Goal: Task Accomplishment & Management: Complete application form

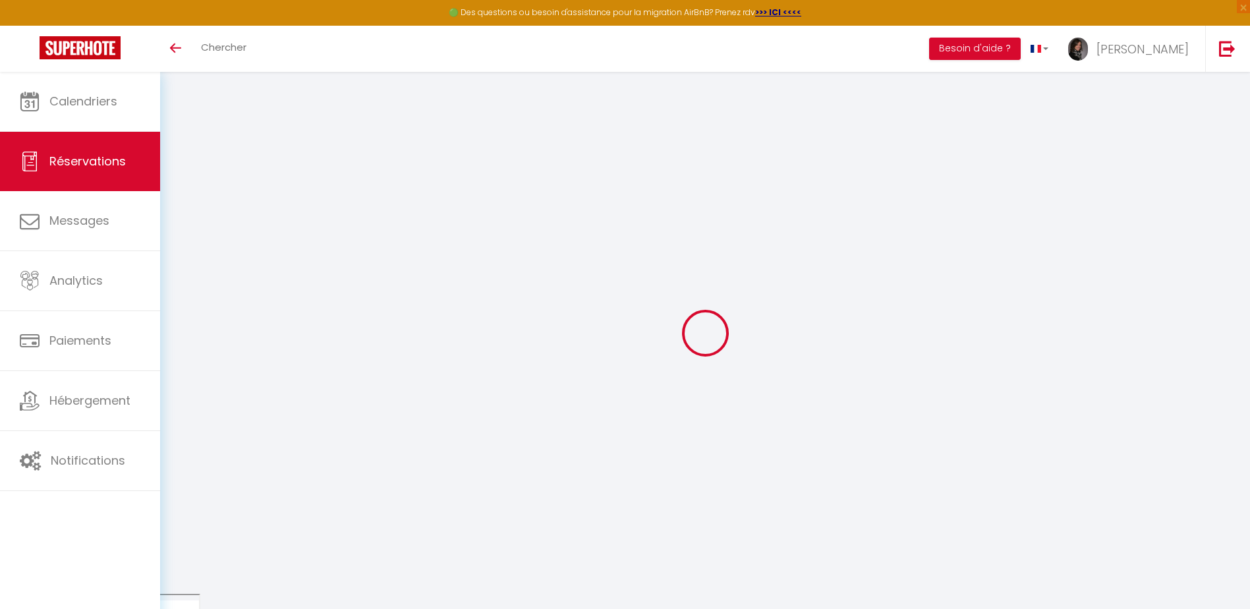
select select
checkbox input "false"
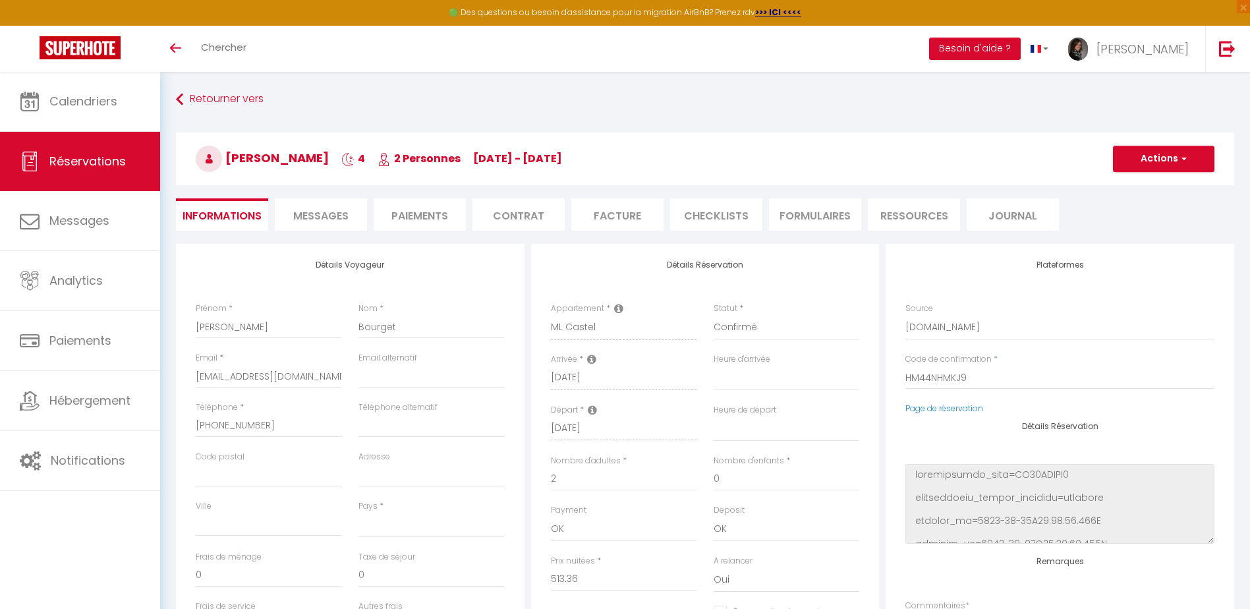
select select
type input "69"
type input "83.41"
select select
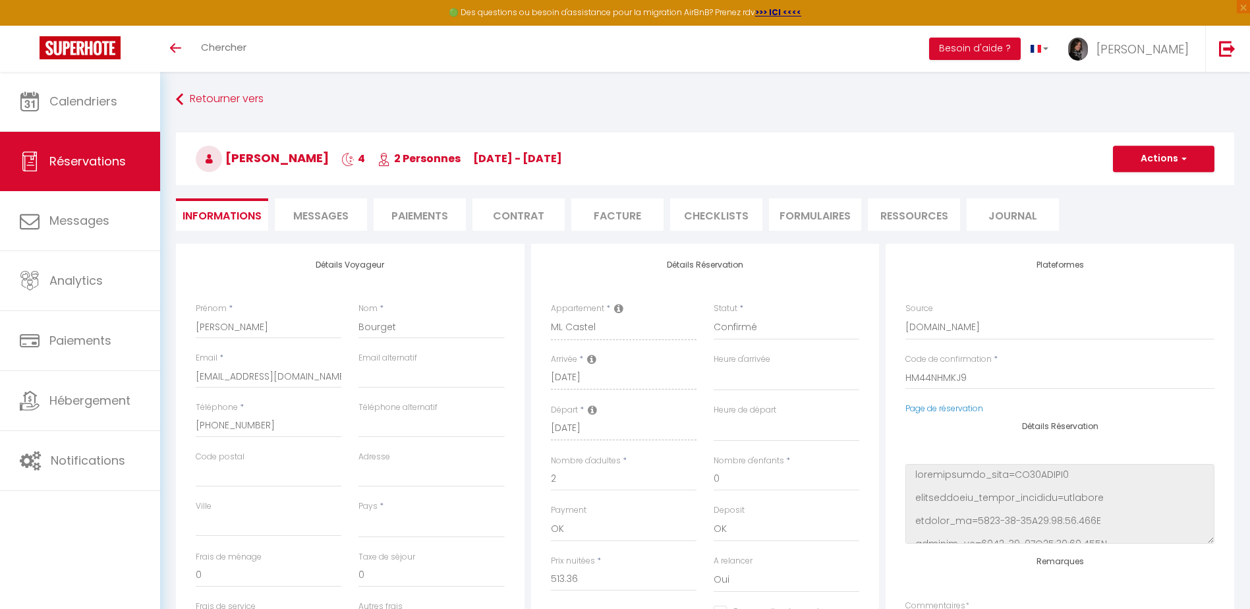
checkbox input "false"
select select
checkbox input "false"
select select
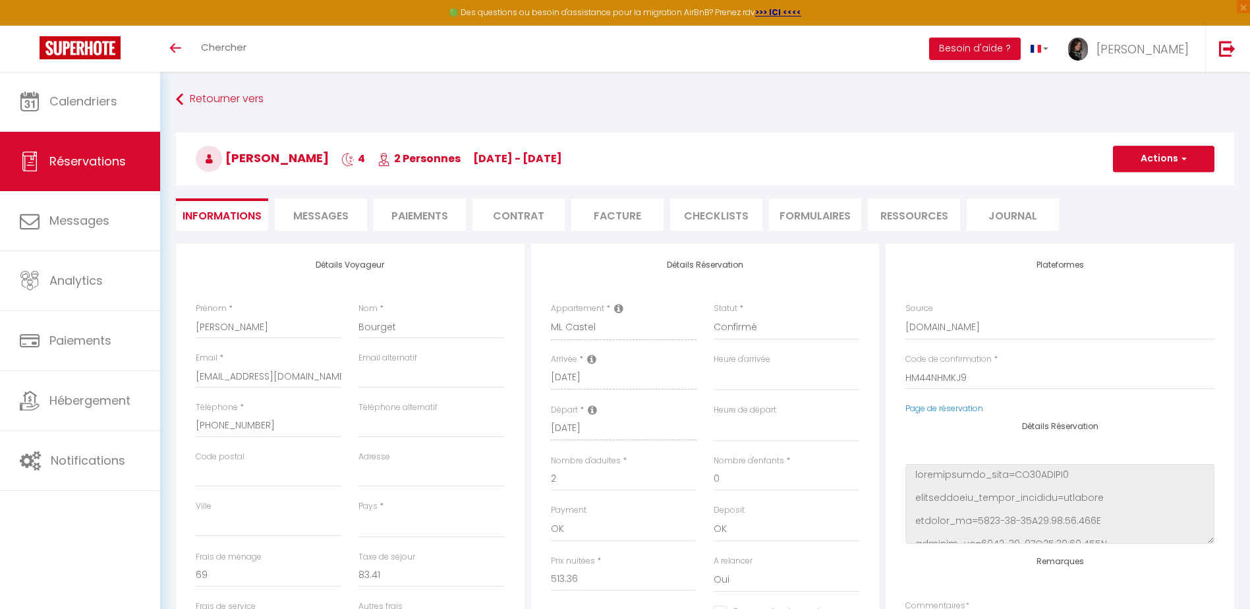
click at [721, 207] on li "CHECKLISTS" at bounding box center [716, 214] width 92 height 32
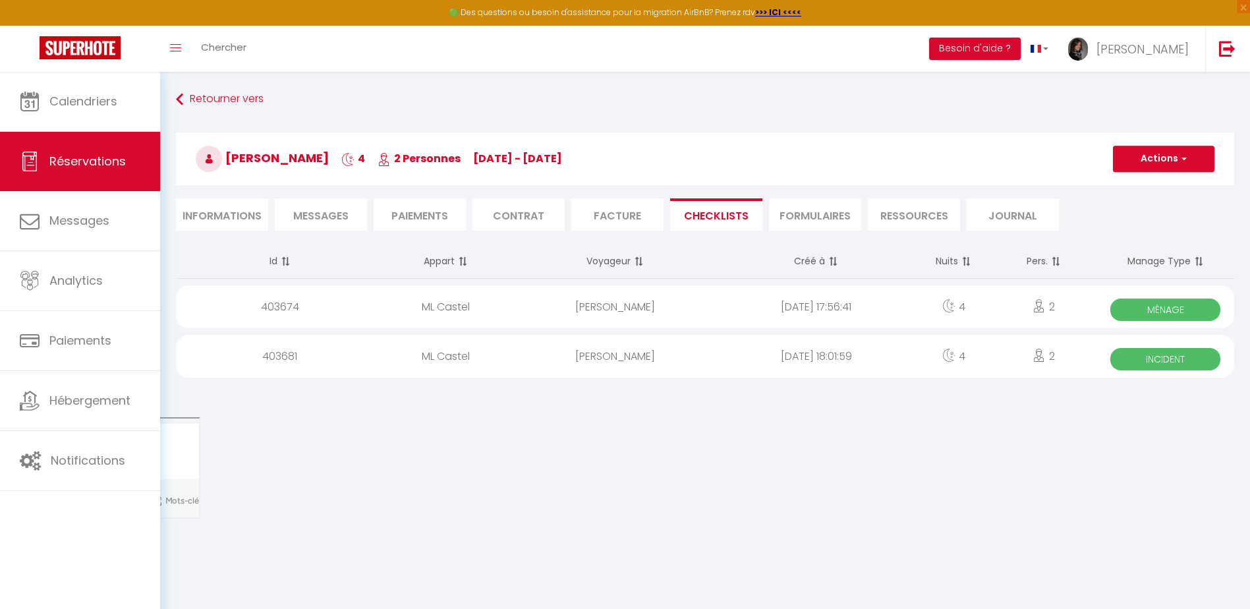
click at [1202, 356] on span "Incident" at bounding box center [1165, 359] width 110 height 22
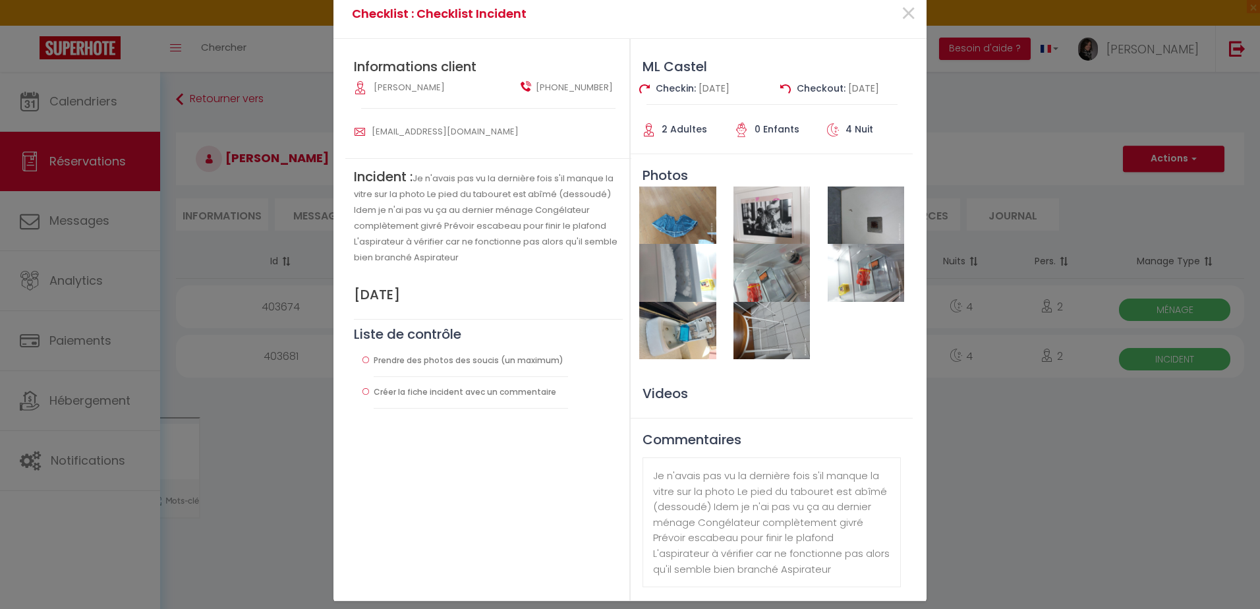
scroll to position [42, 0]
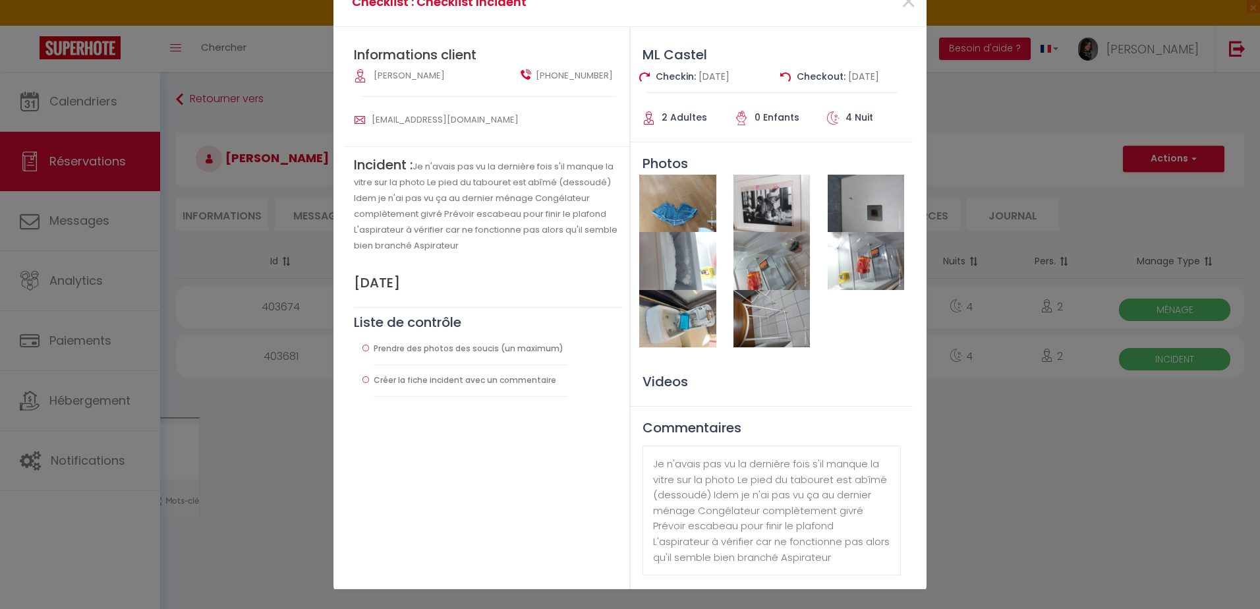
click at [752, 322] on img at bounding box center [771, 318] width 76 height 57
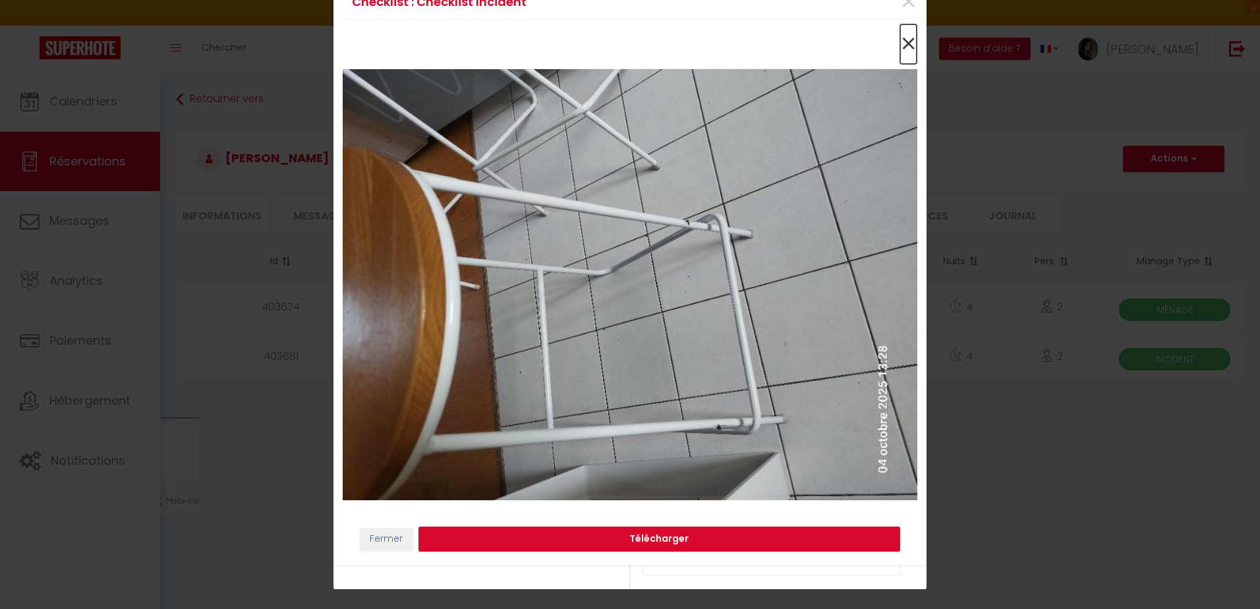
click at [909, 36] on span "×" at bounding box center [908, 44] width 16 height 40
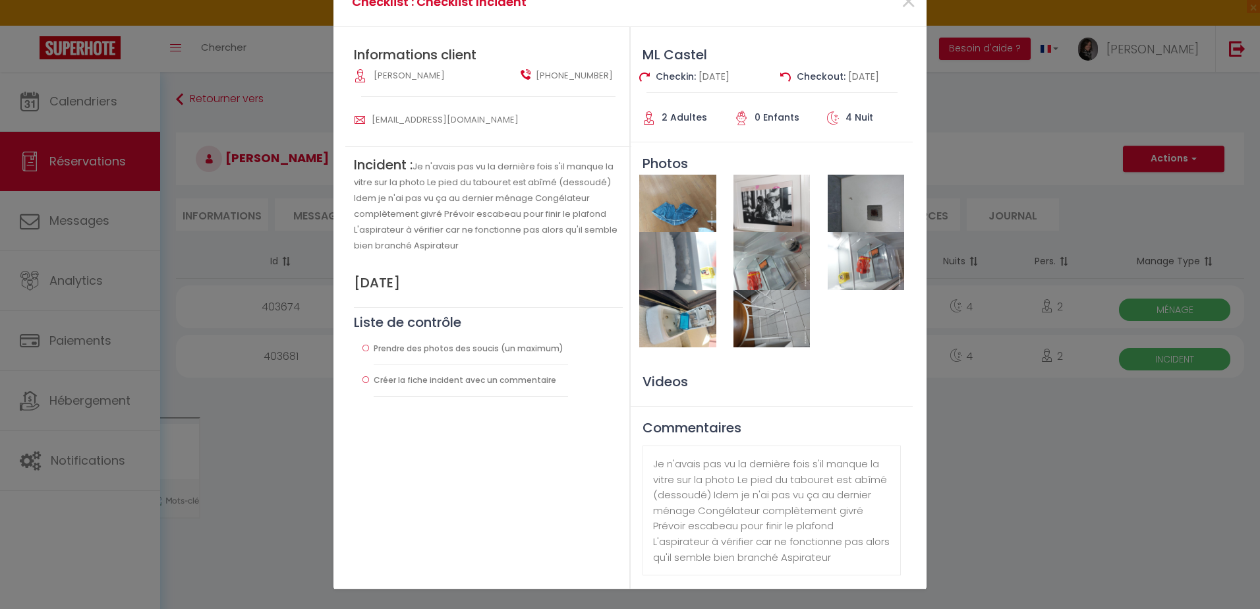
click at [748, 317] on img at bounding box center [771, 318] width 76 height 57
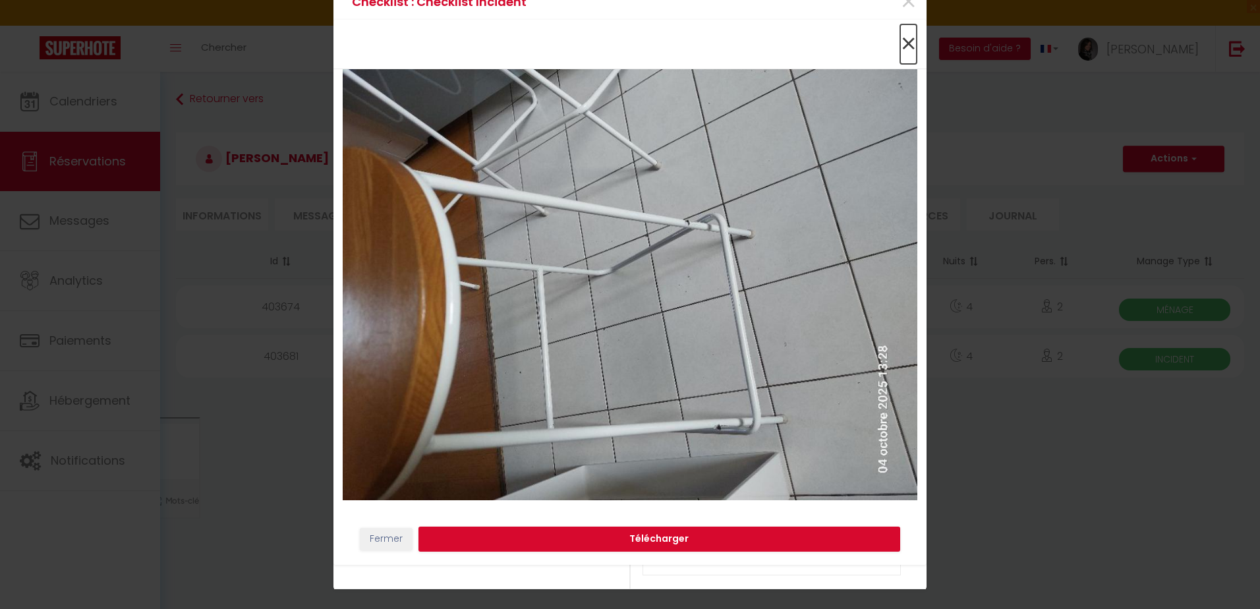
click at [904, 36] on span "×" at bounding box center [908, 44] width 16 height 40
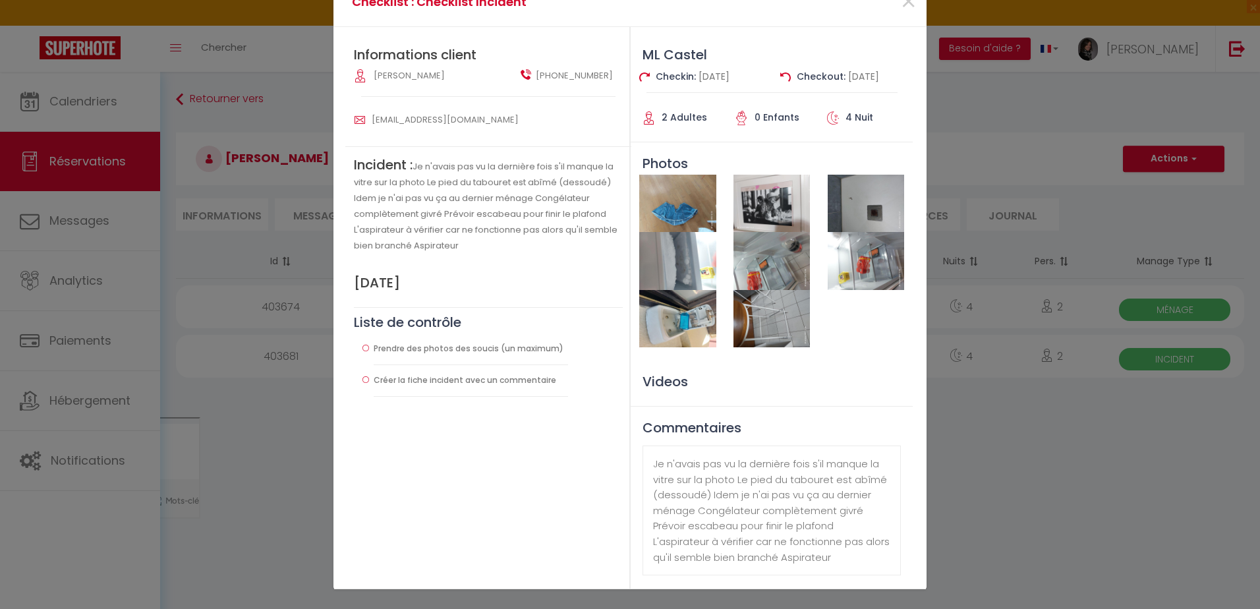
scroll to position [0, 0]
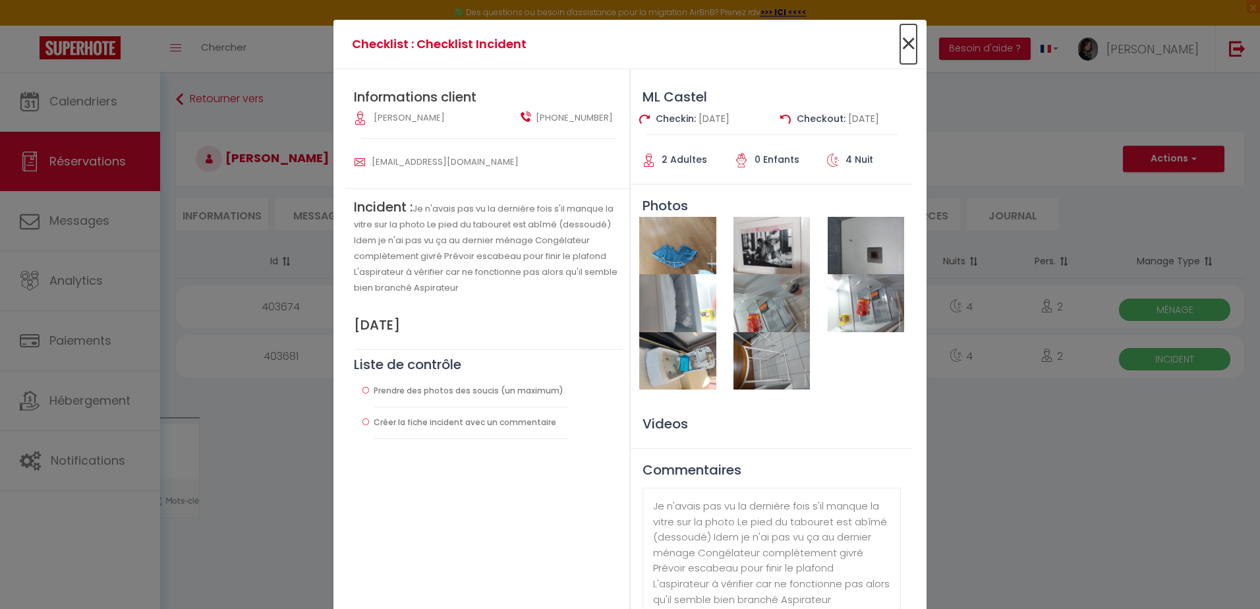
click at [900, 45] on span "×" at bounding box center [908, 44] width 16 height 40
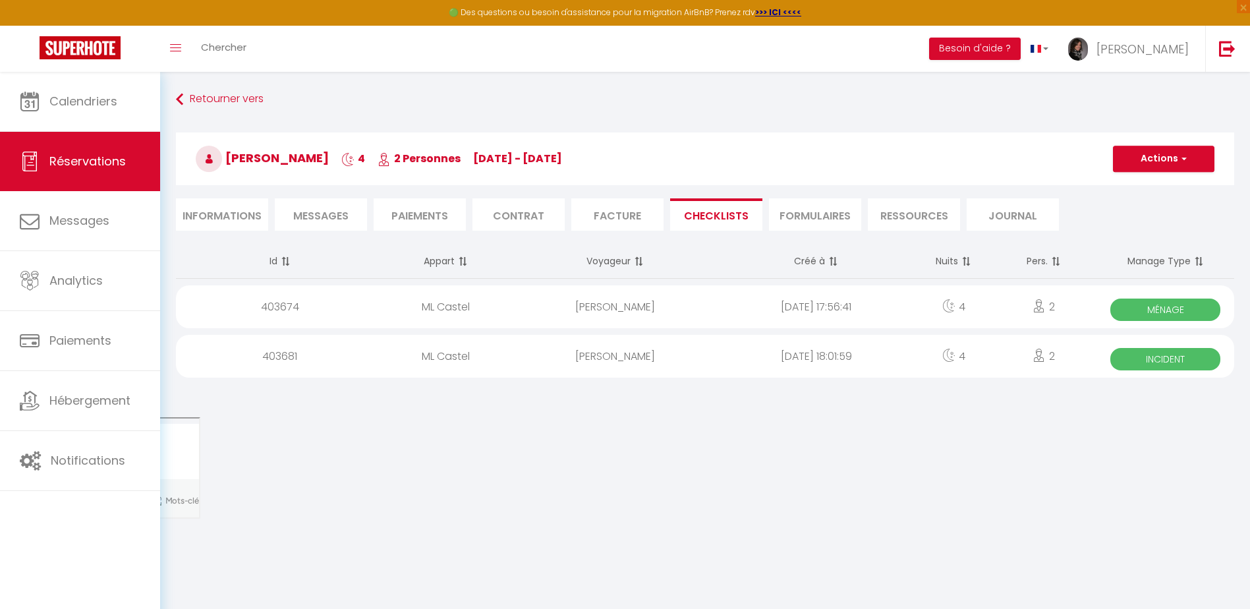
click at [1171, 300] on span "Ménage" at bounding box center [1165, 309] width 110 height 22
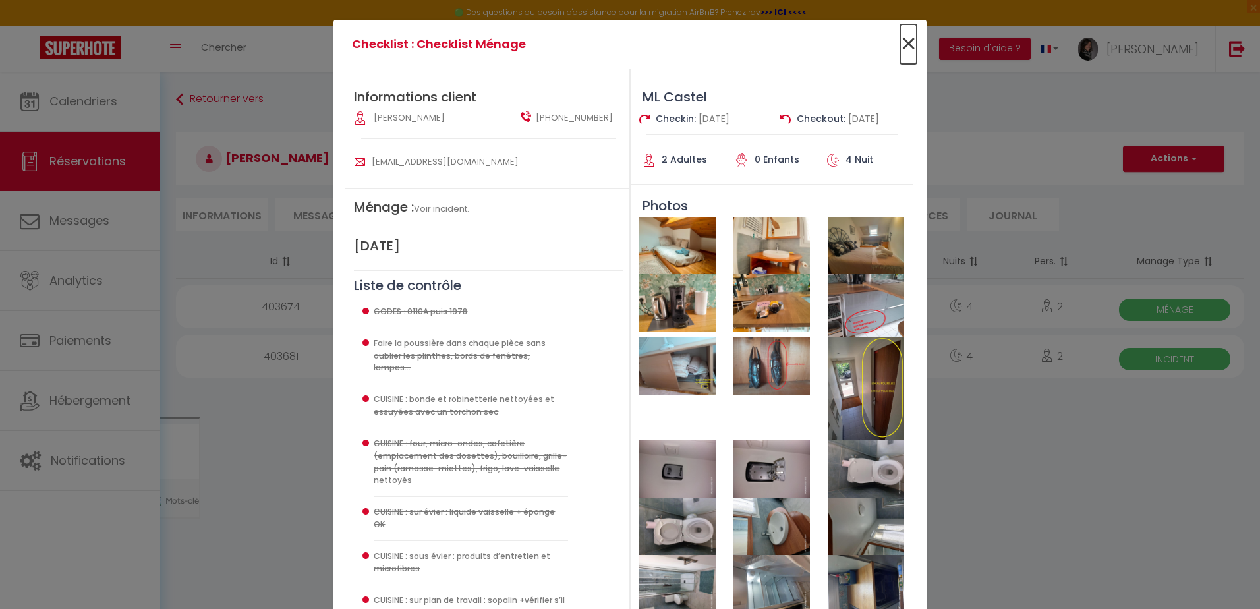
click at [909, 47] on span "×" at bounding box center [908, 44] width 16 height 40
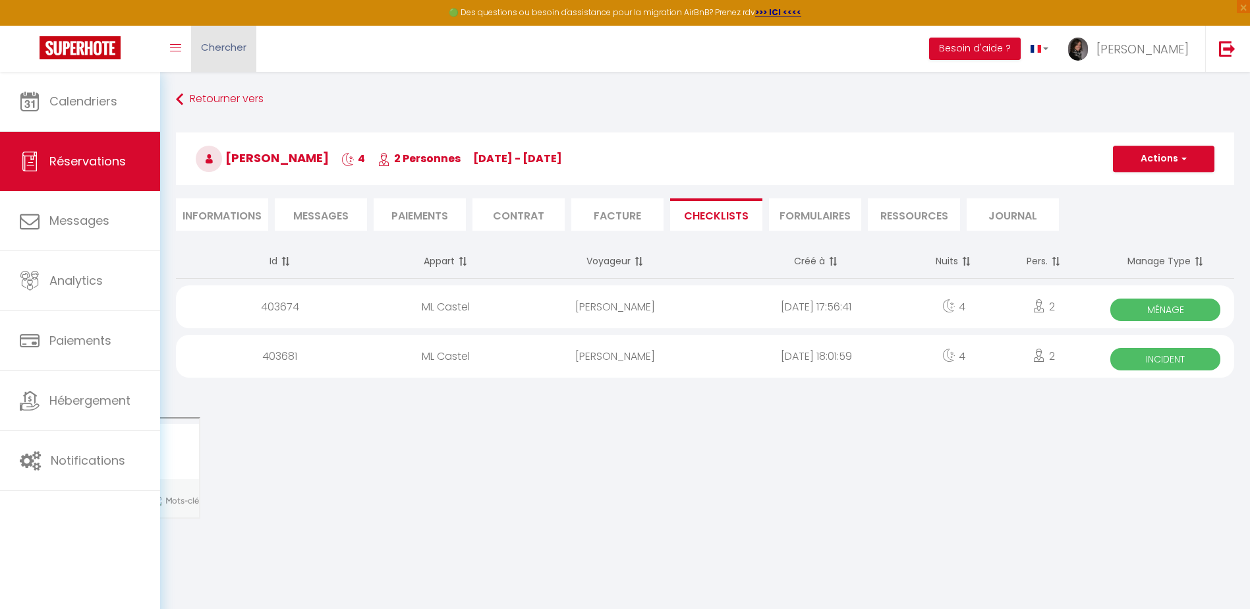
click at [256, 42] on link "Chercher" at bounding box center [223, 49] width 65 height 46
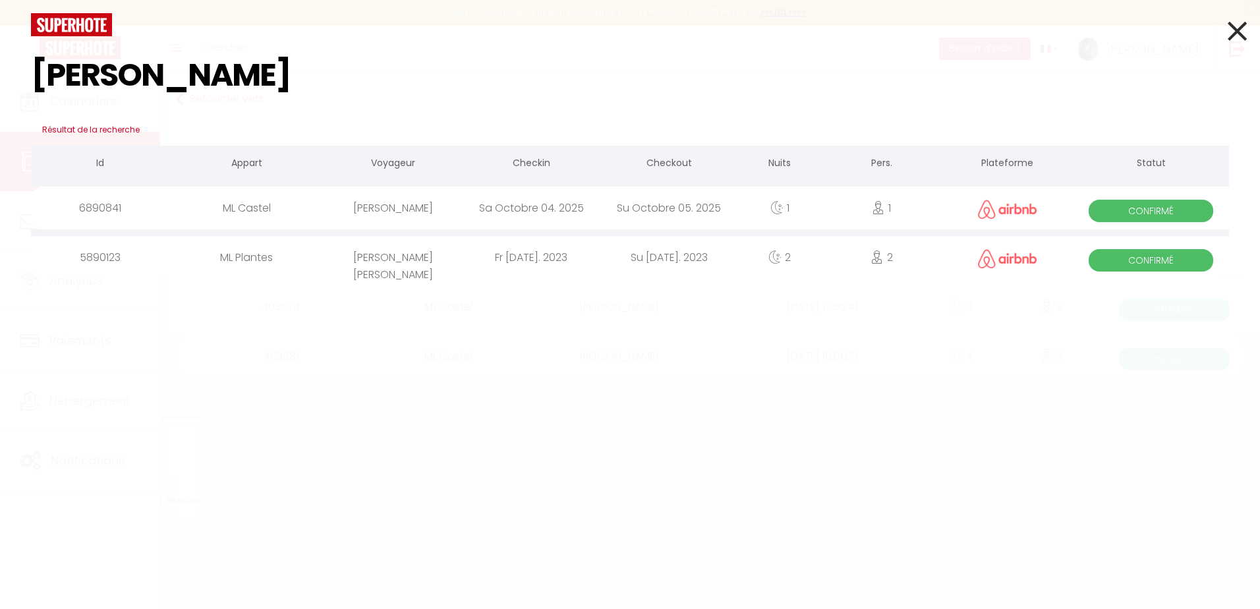
type input "mohamed"
click at [1104, 204] on span "Confirmé" at bounding box center [1150, 211] width 125 height 22
select select
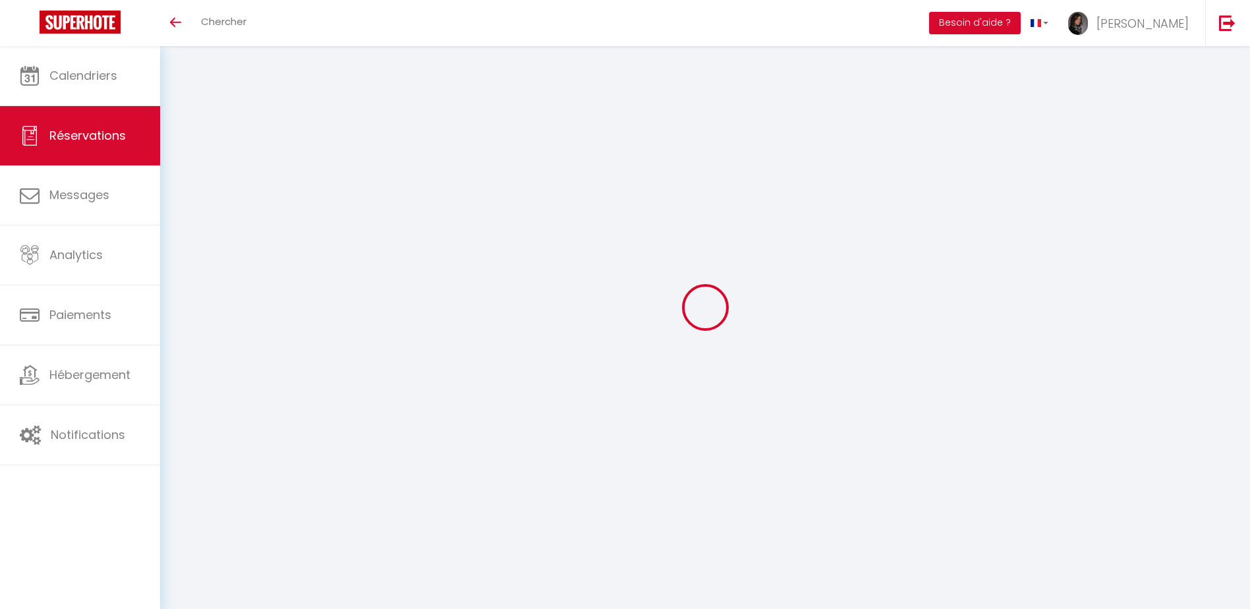
select select
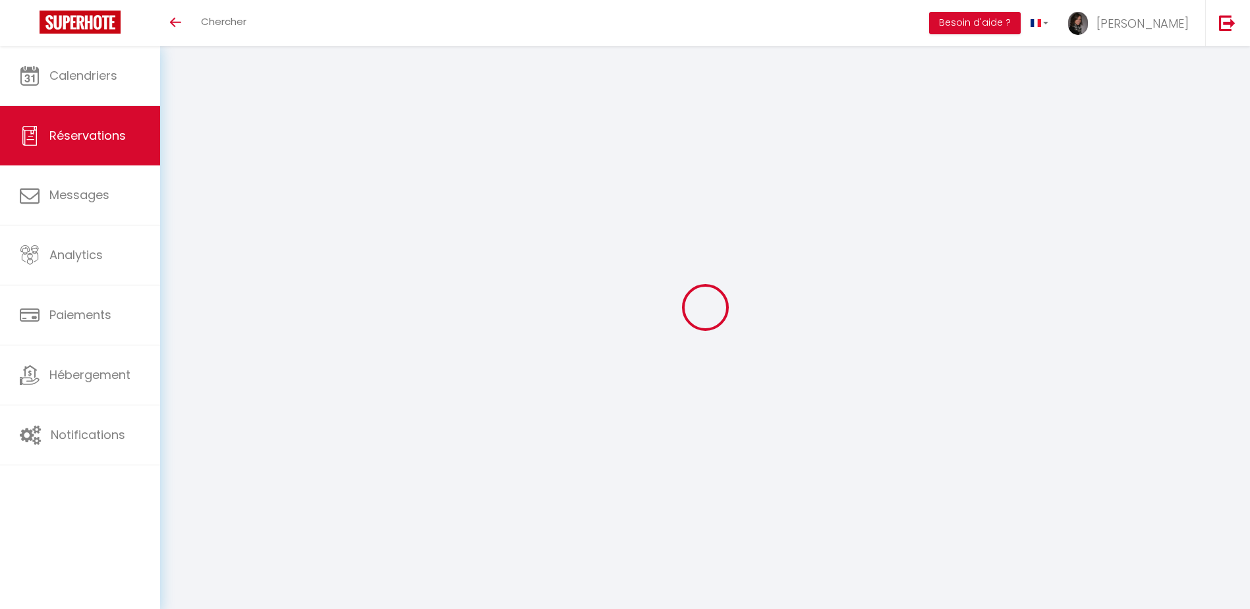
select select
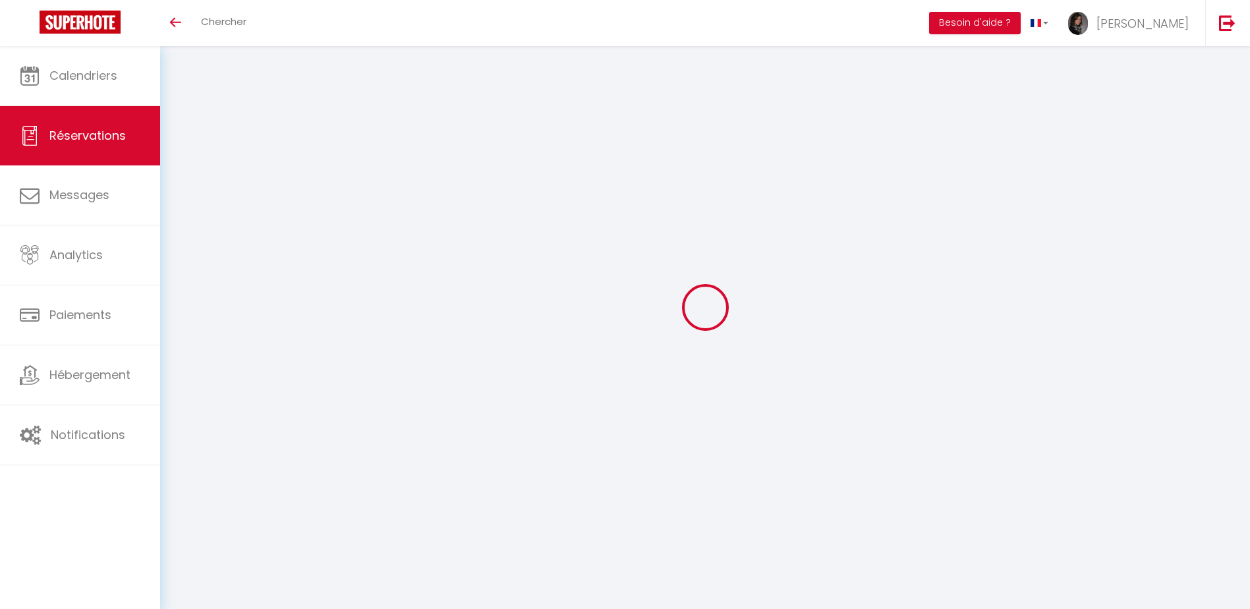
select select
checkbox input "false"
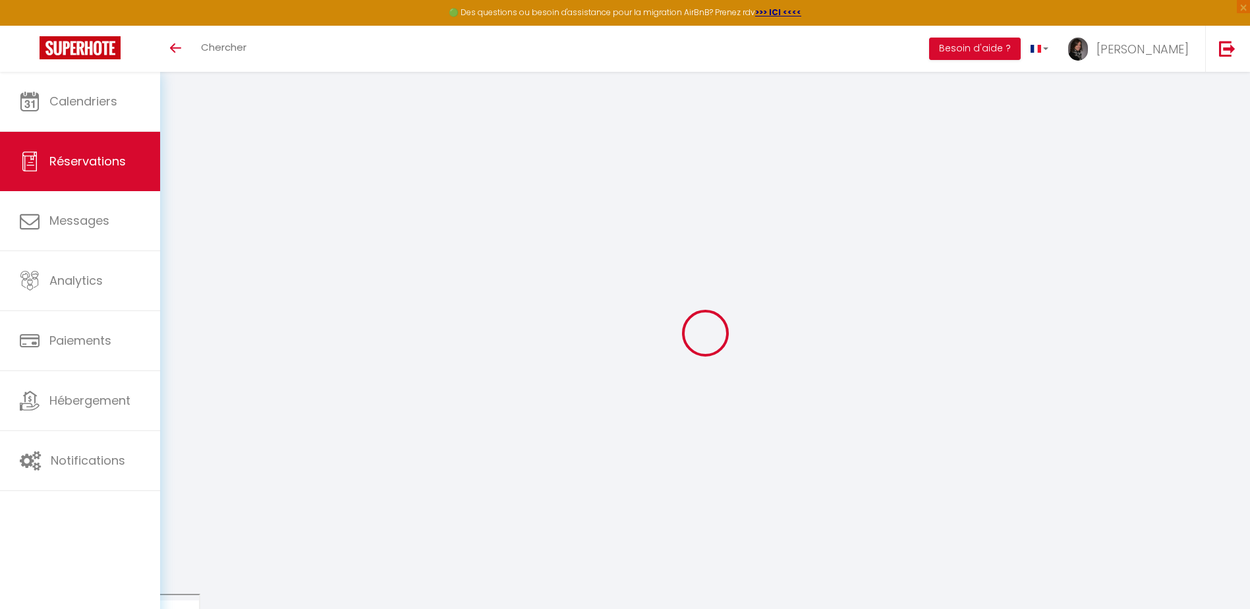
type input "[PERSON_NAME]"
type input "[EMAIL_ADDRESS][DOMAIN_NAME]"
type input "[PHONE_NUMBER]"
select select
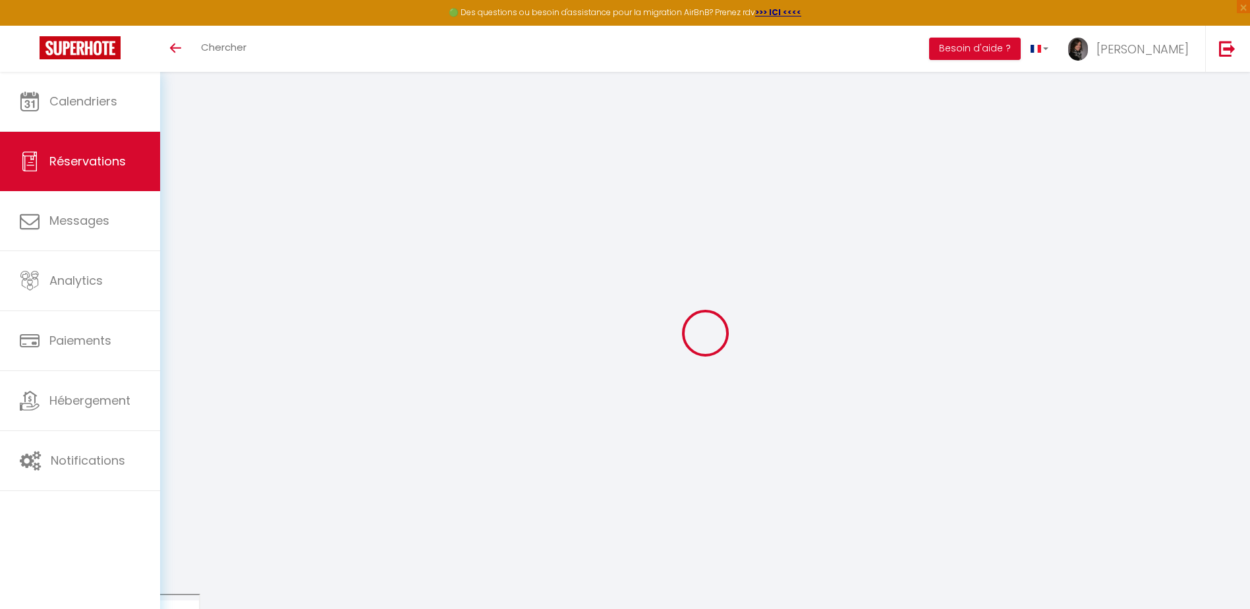
type input "37.26"
select select "67161"
select select "1"
select select
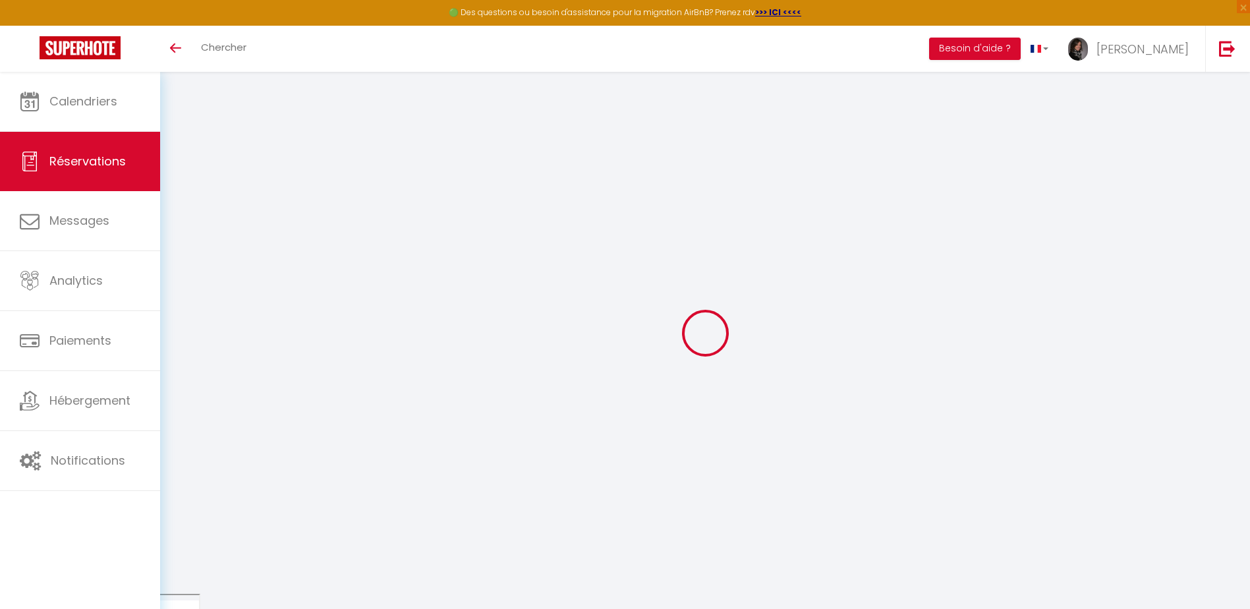
type input "1"
select select "12"
select select
type input "138"
checkbox input "false"
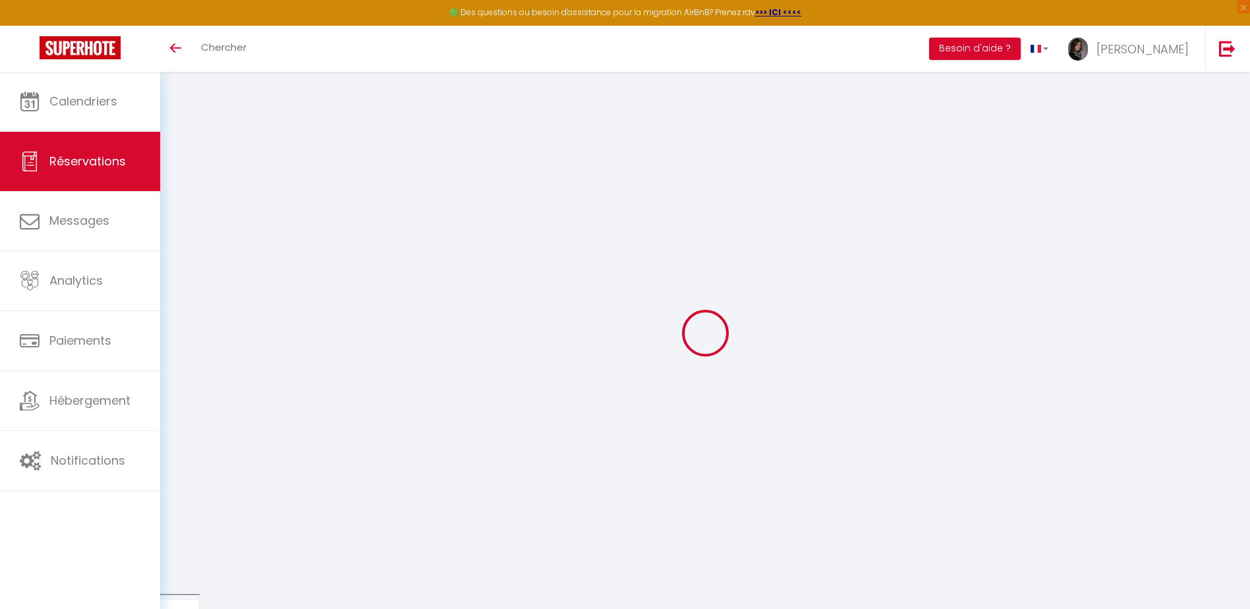
type input "0"
select select "1"
type input "69"
type input "0"
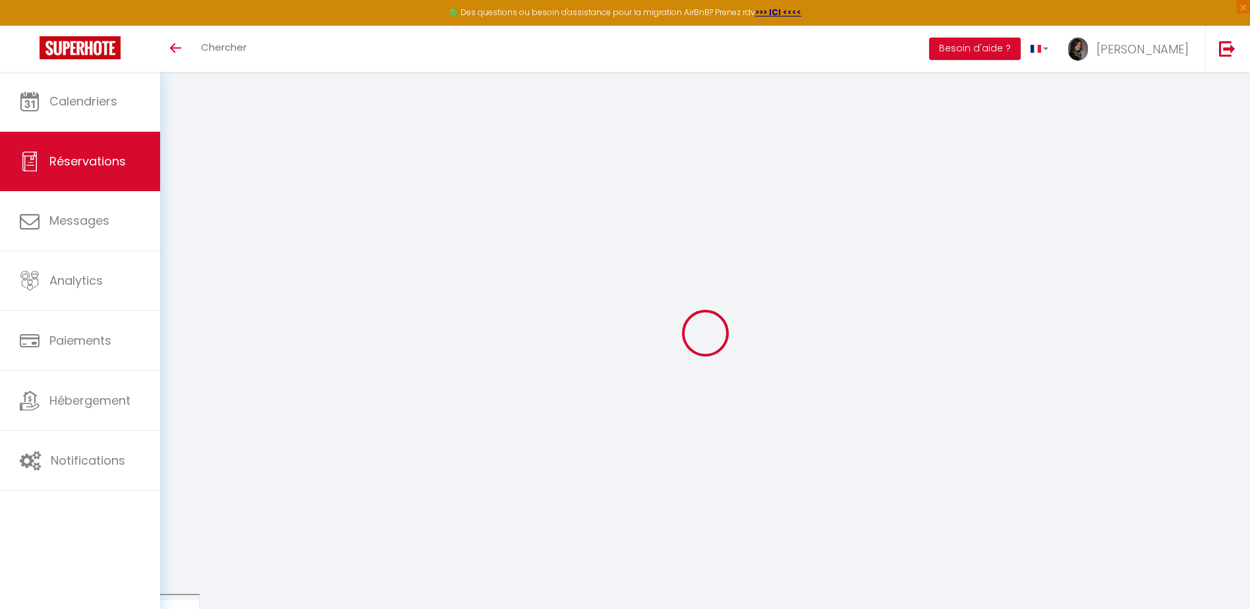
select select
select select "15"
checkbox input "false"
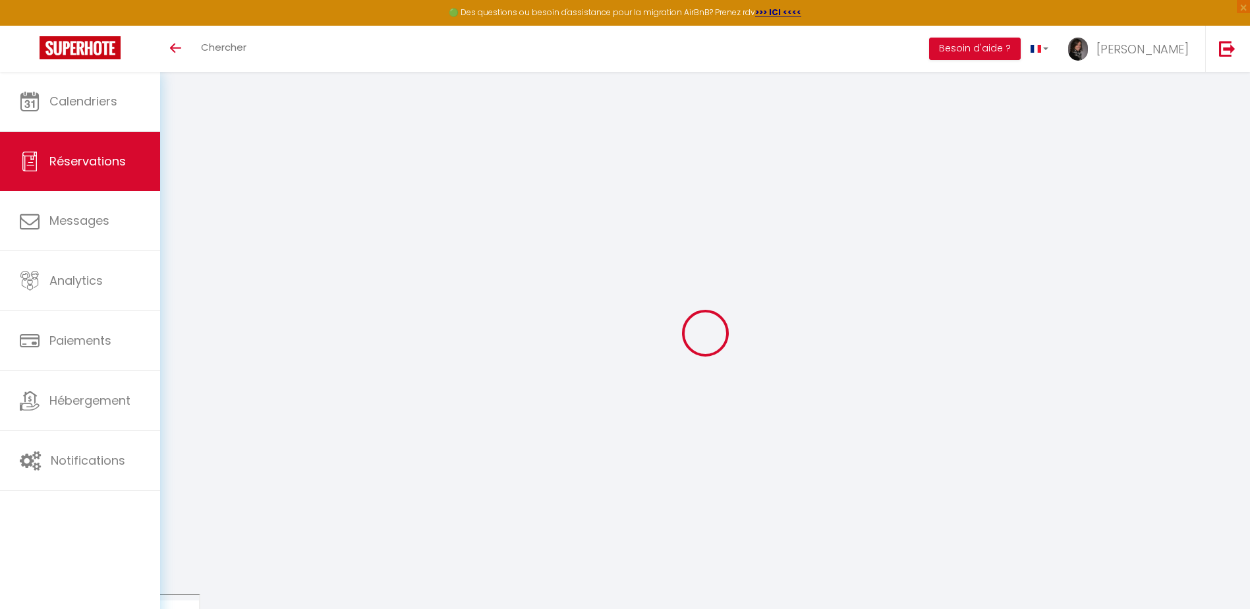
select select
checkbox input "false"
select select
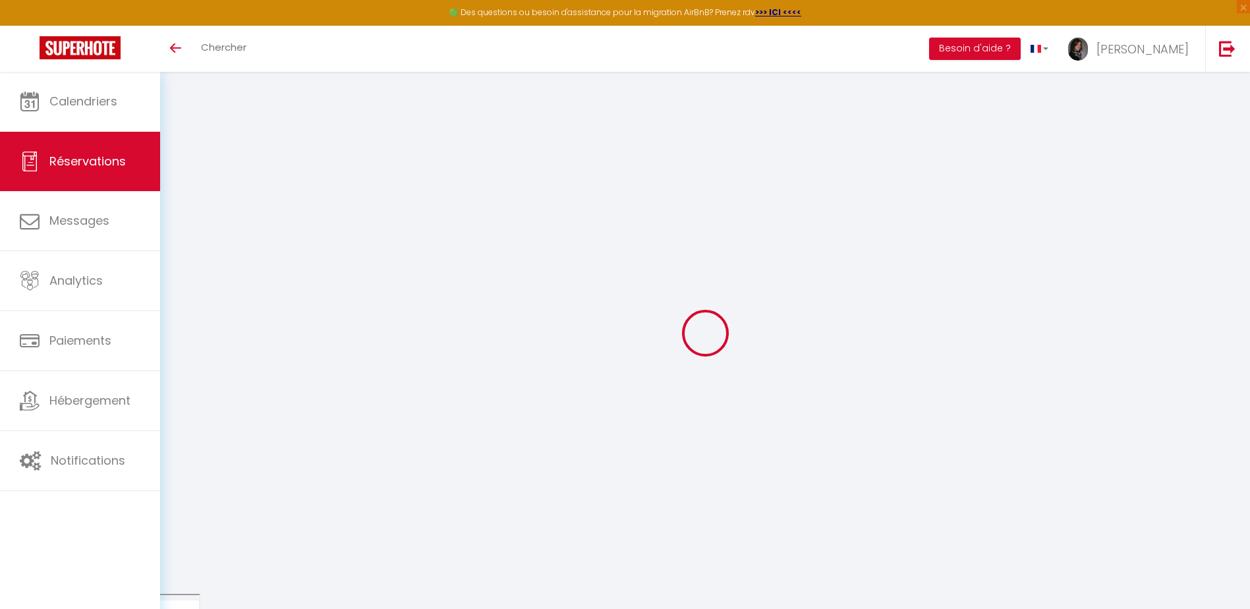
select select
checkbox input "false"
select select
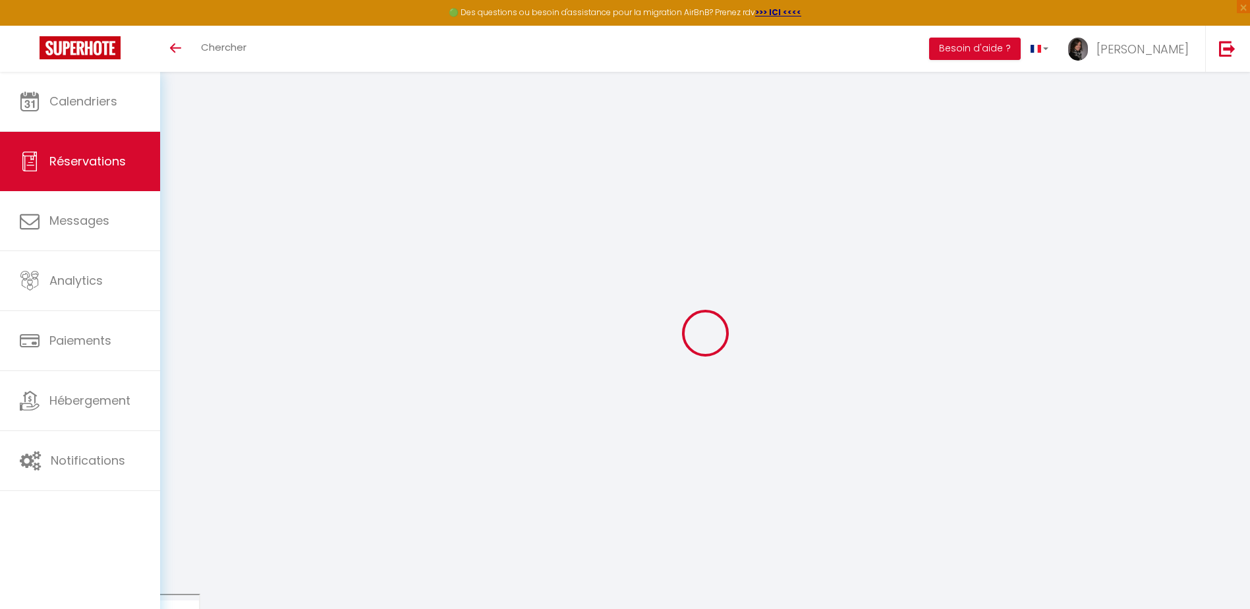
select select
checkbox input "false"
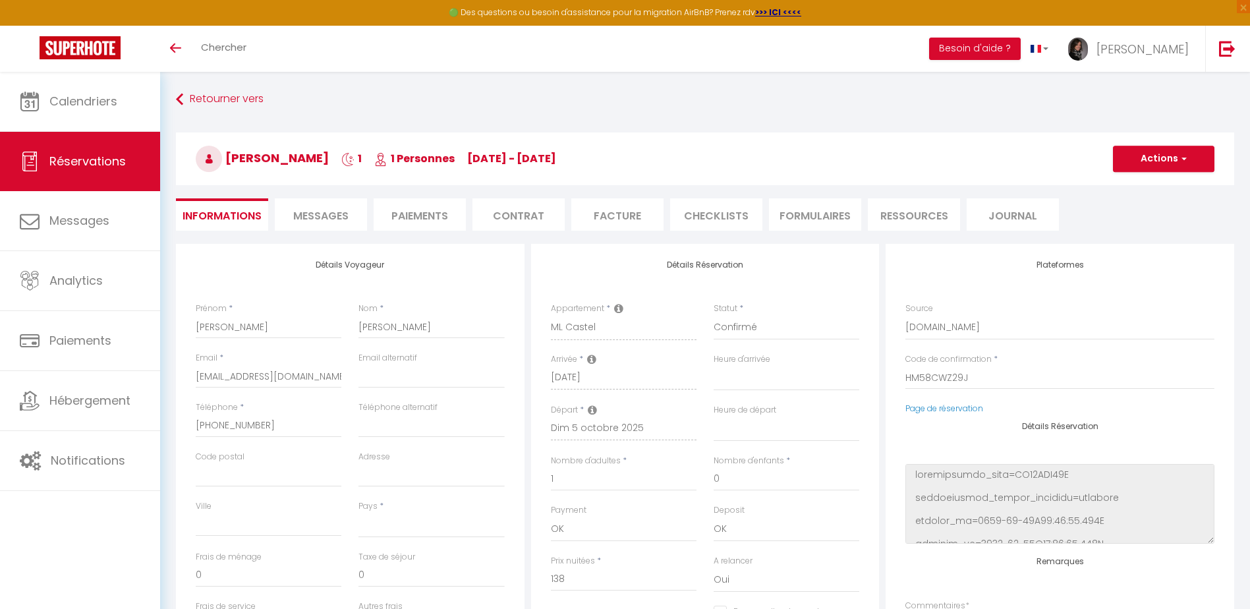
select select
type input "69"
type input "14.95"
select select
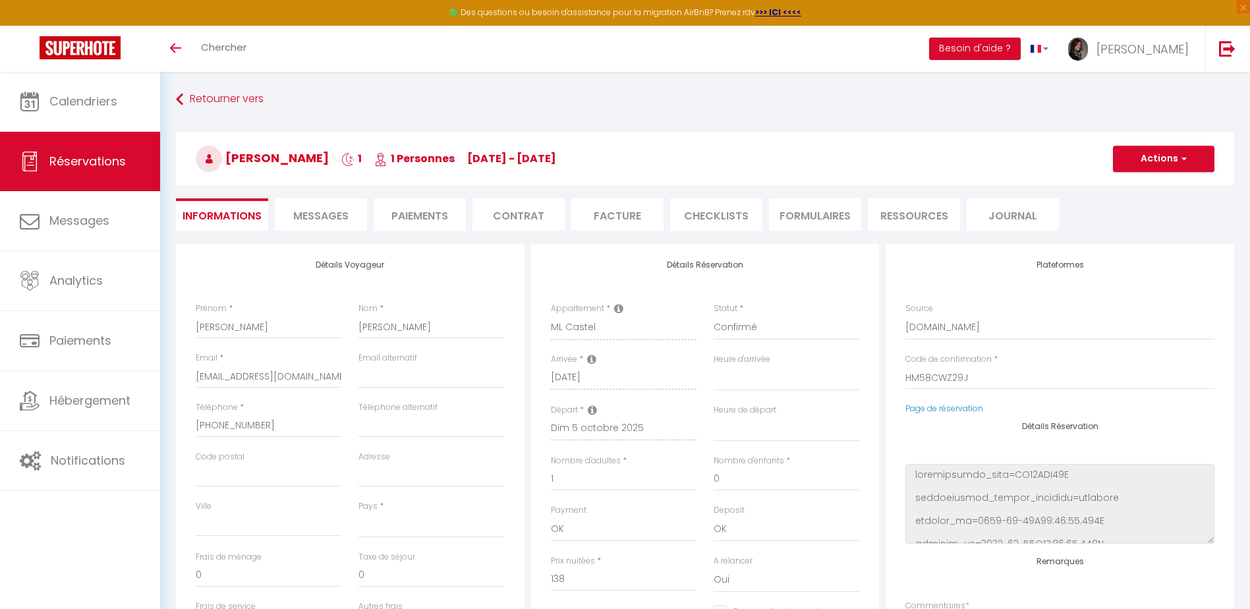
checkbox input "false"
select select
checkbox input "false"
select select
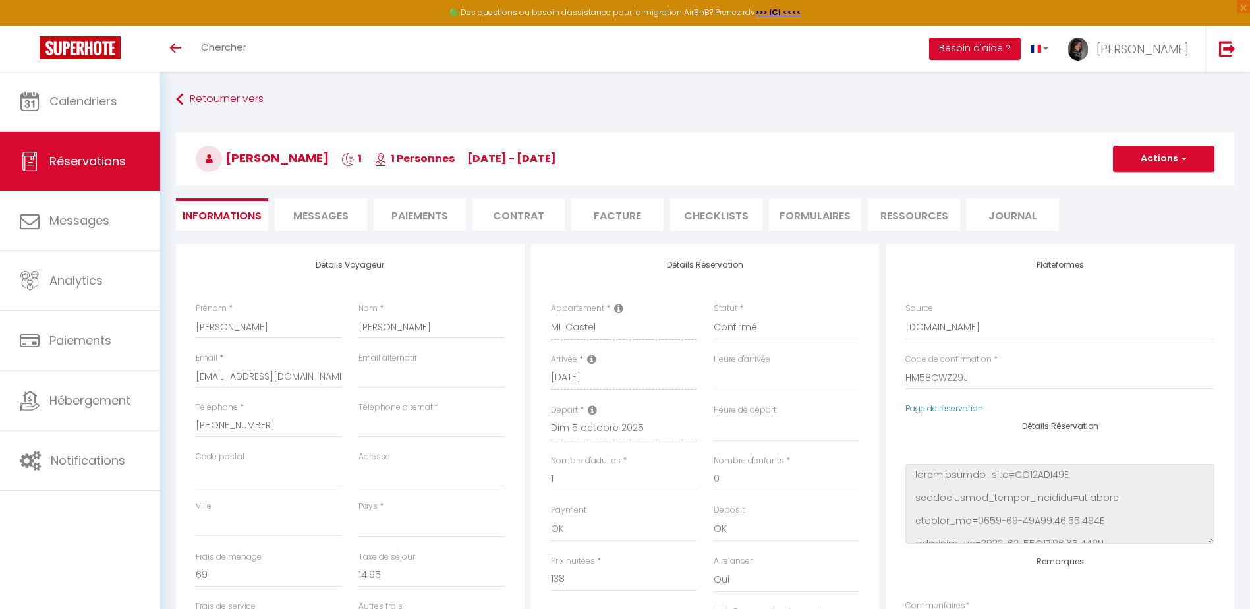
click at [727, 213] on li "CHECKLISTS" at bounding box center [716, 214] width 92 height 32
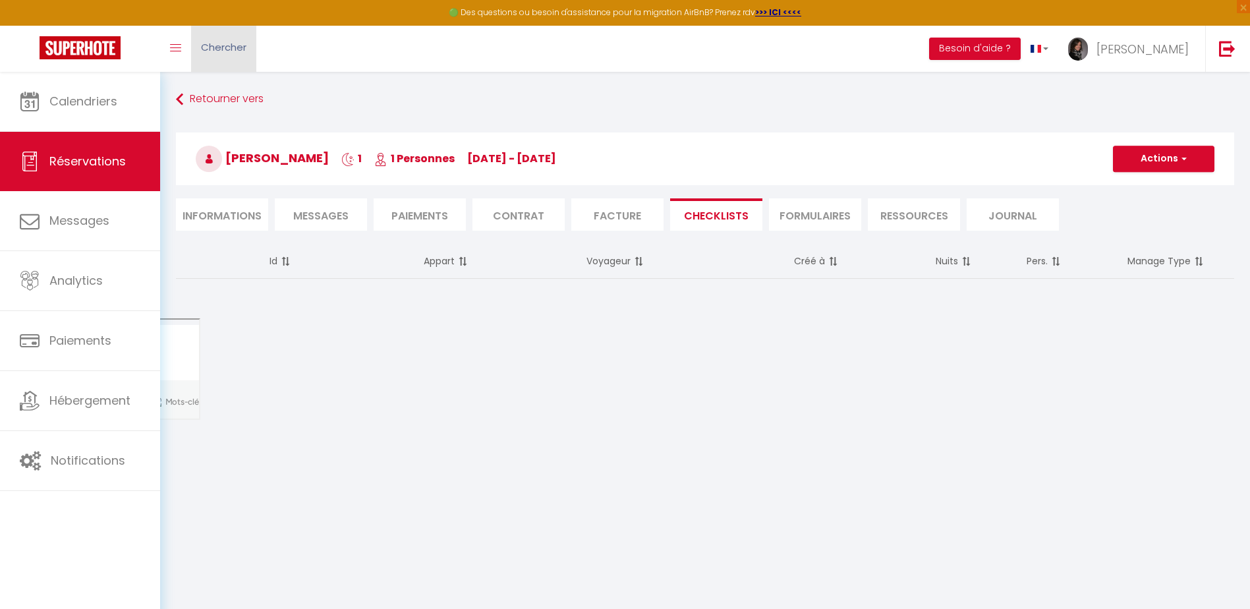
click at [235, 49] on span "Chercher" at bounding box center [223, 47] width 45 height 14
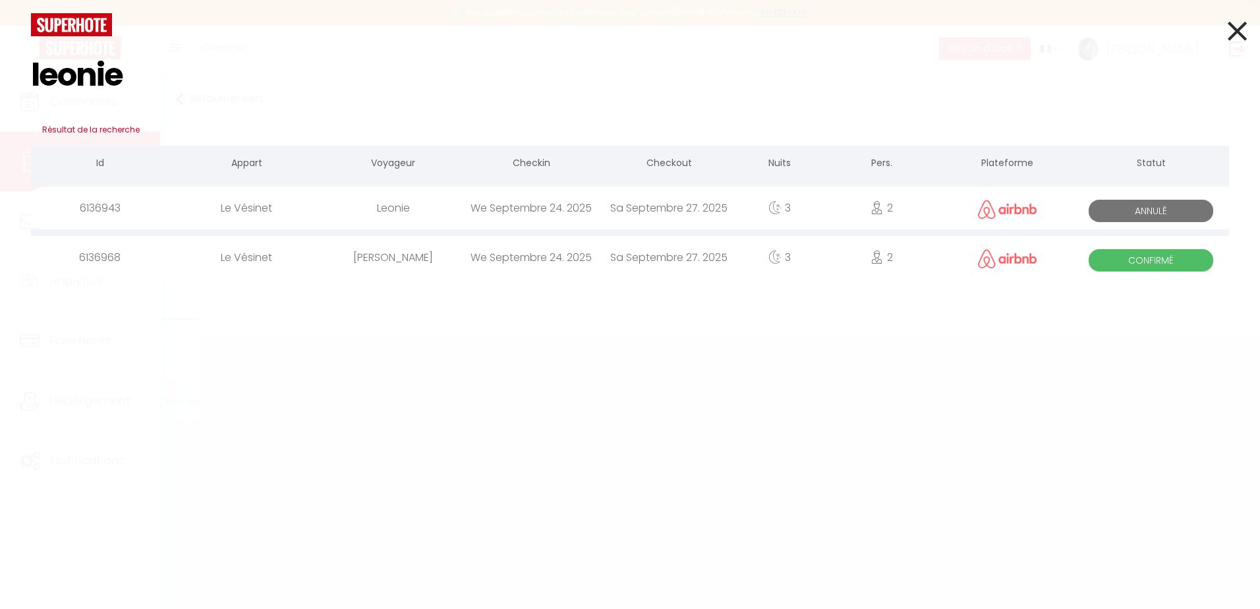
type input "leonie"
click at [1184, 215] on span "Annulé" at bounding box center [1150, 211] width 125 height 22
select select
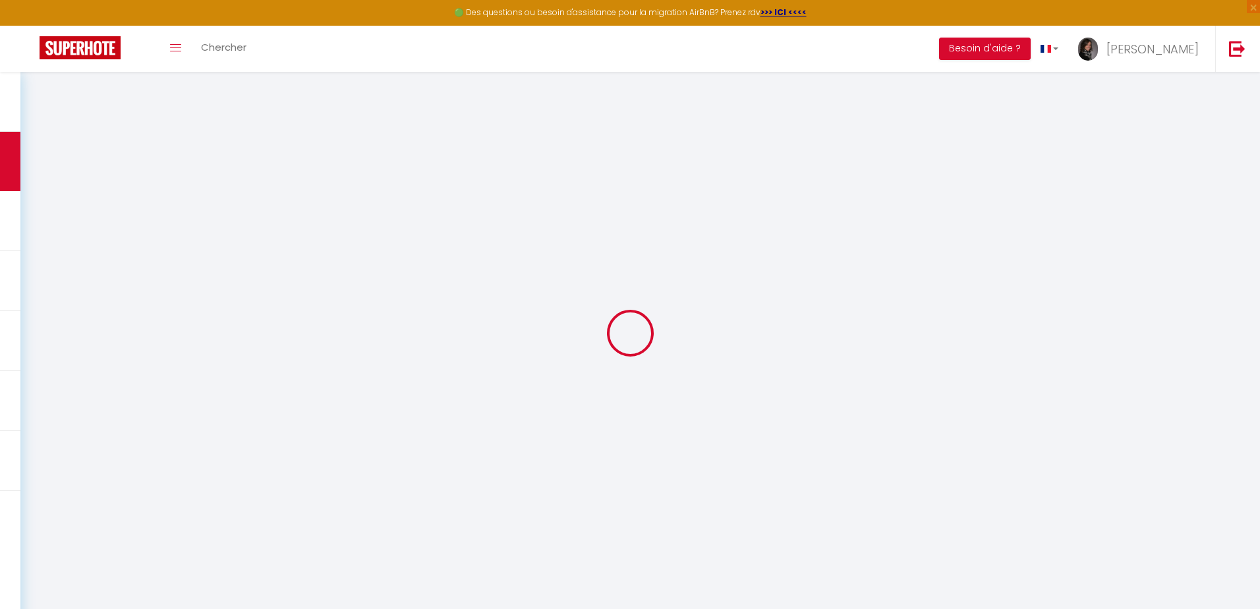
select select
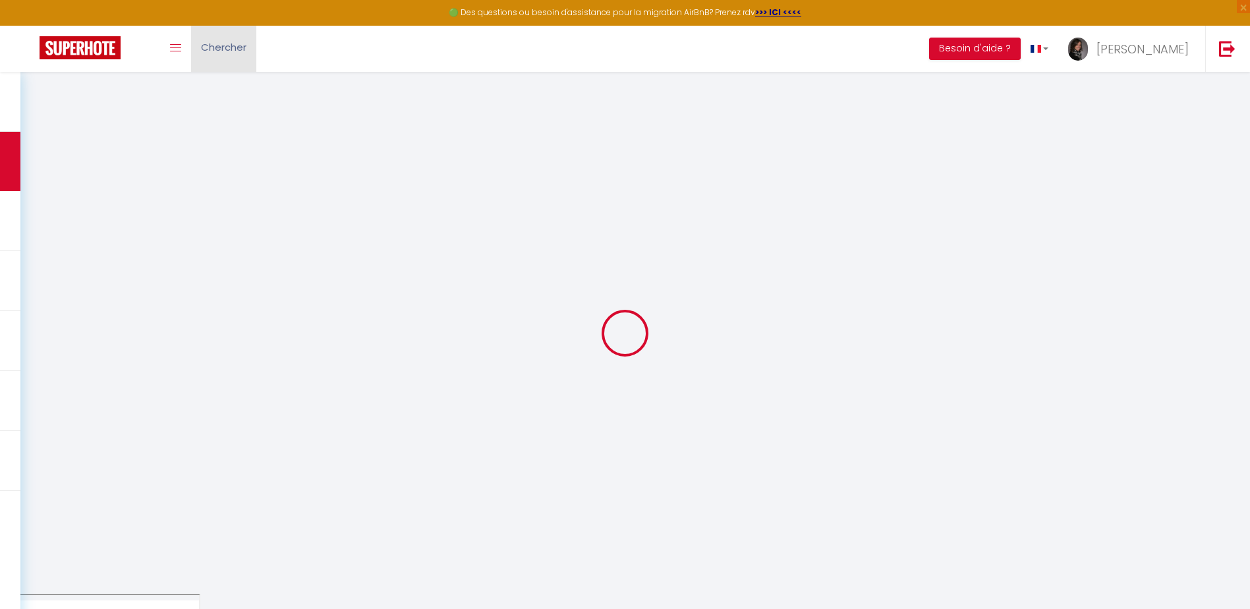
click at [233, 53] on span "Chercher" at bounding box center [223, 47] width 45 height 14
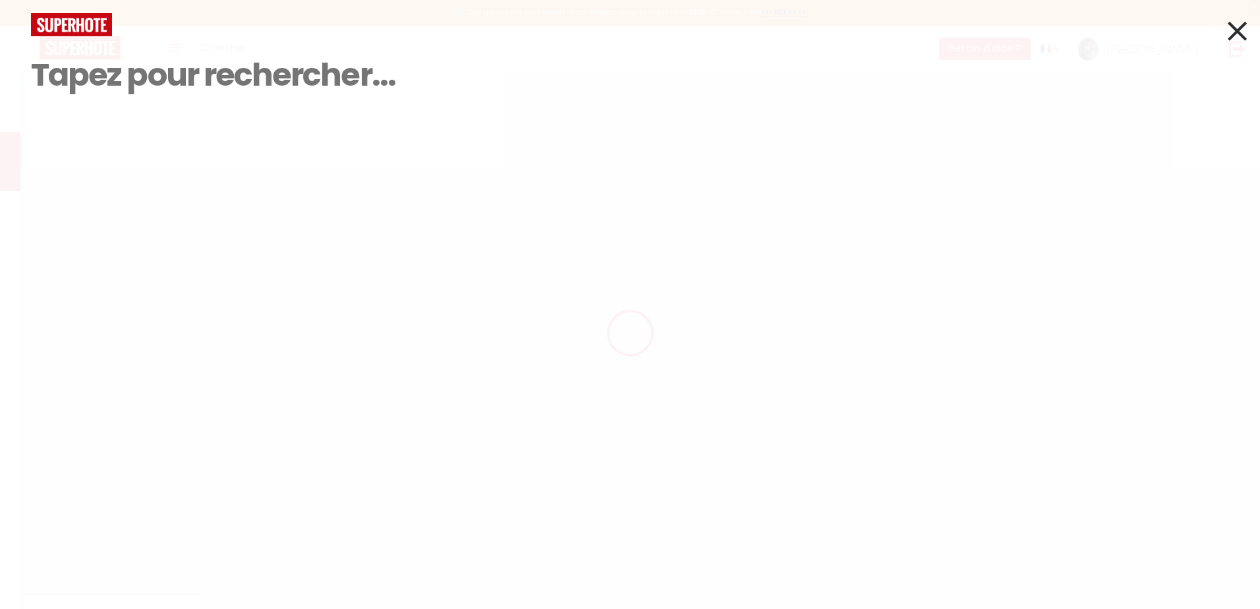
type input "Leonie"
type input "gwwwitmic1ishv9rfkmp9etnyvou@reply.superhote.com"
select select
type input "0"
select select "67157"
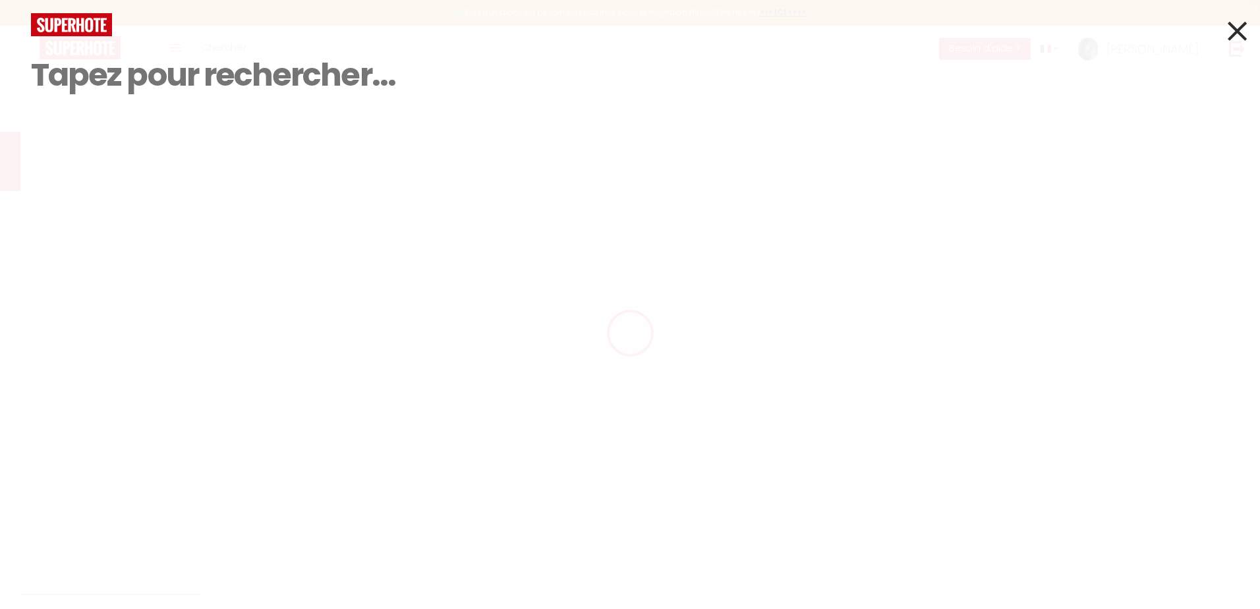
select select "0"
select select
type input "2"
select select "10"
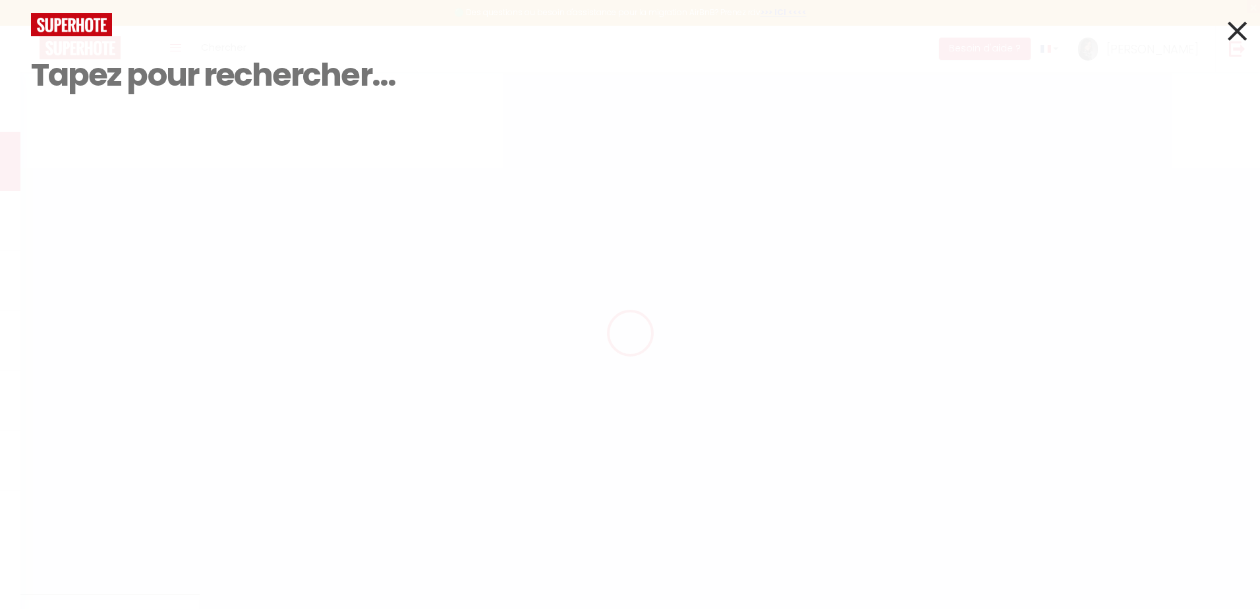
select select
checkbox input "false"
type input "0"
select select "1"
type input "40"
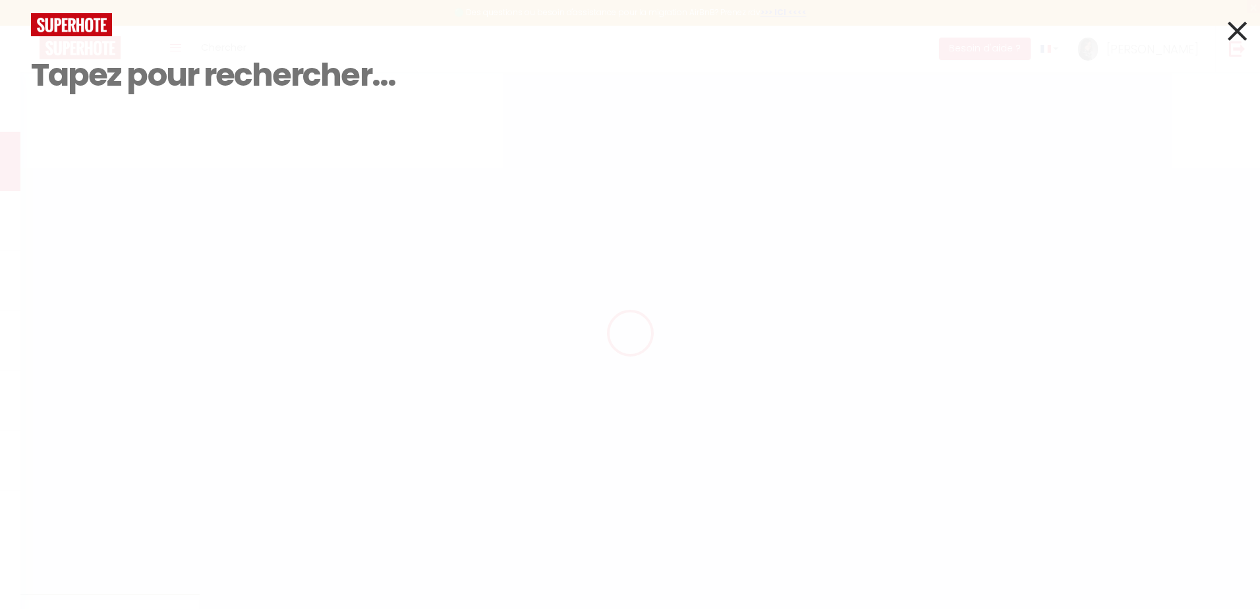
type input "0"
select select
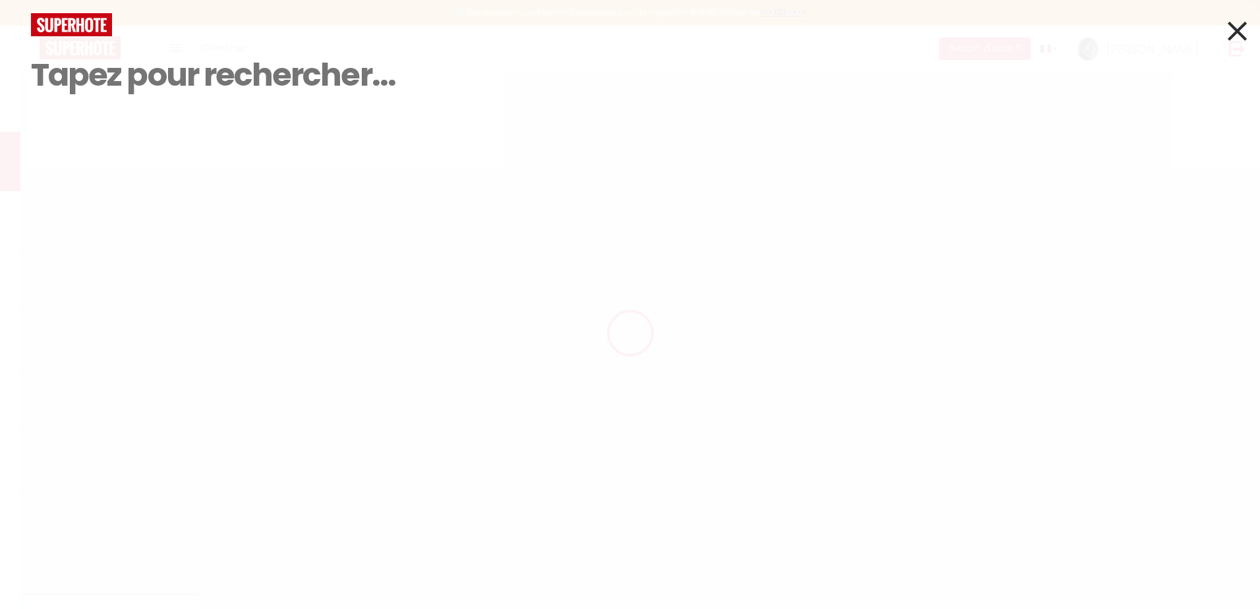
select select "14"
checkbox input "false"
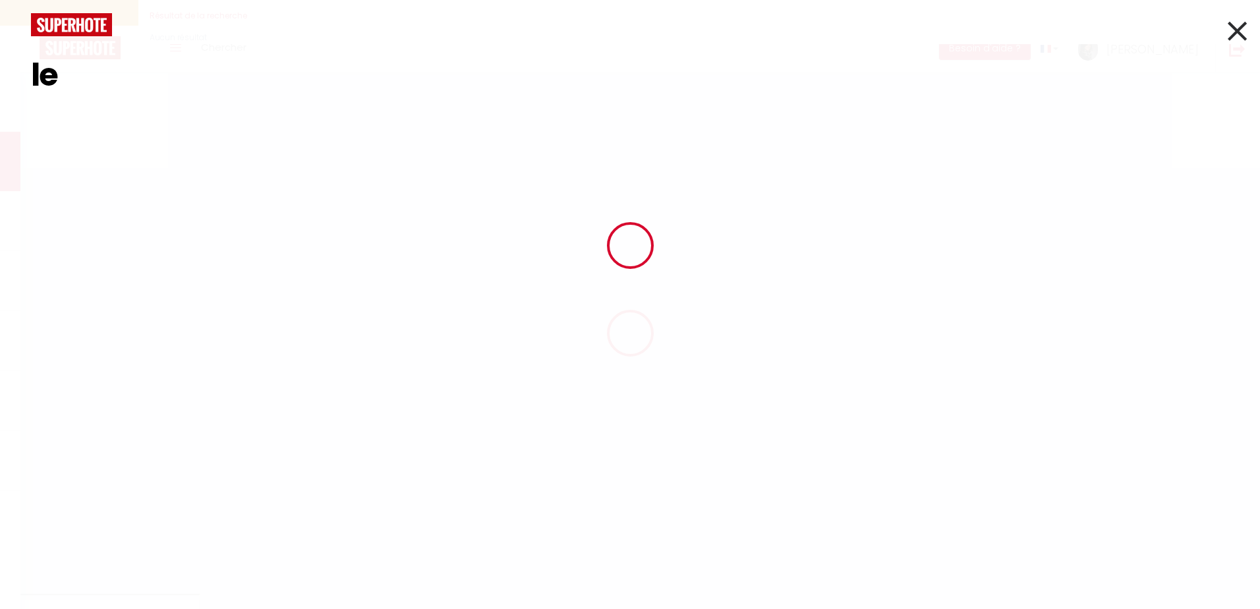
type input "leo"
select select
checkbox input "false"
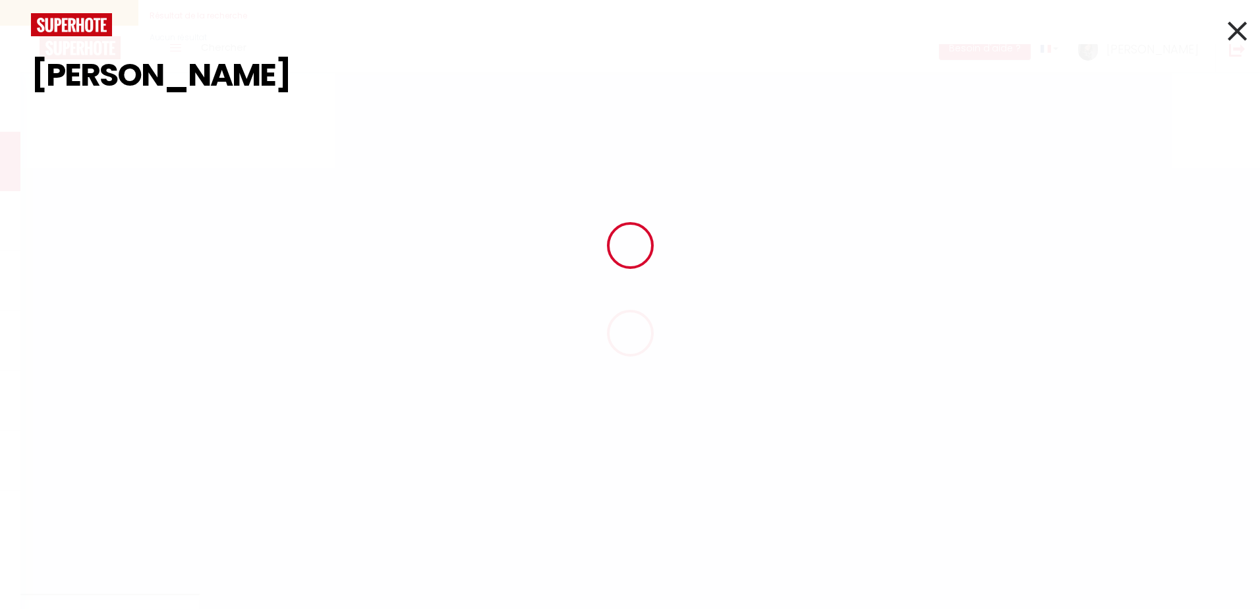
type input "leoni"
select select
checkbox input "false"
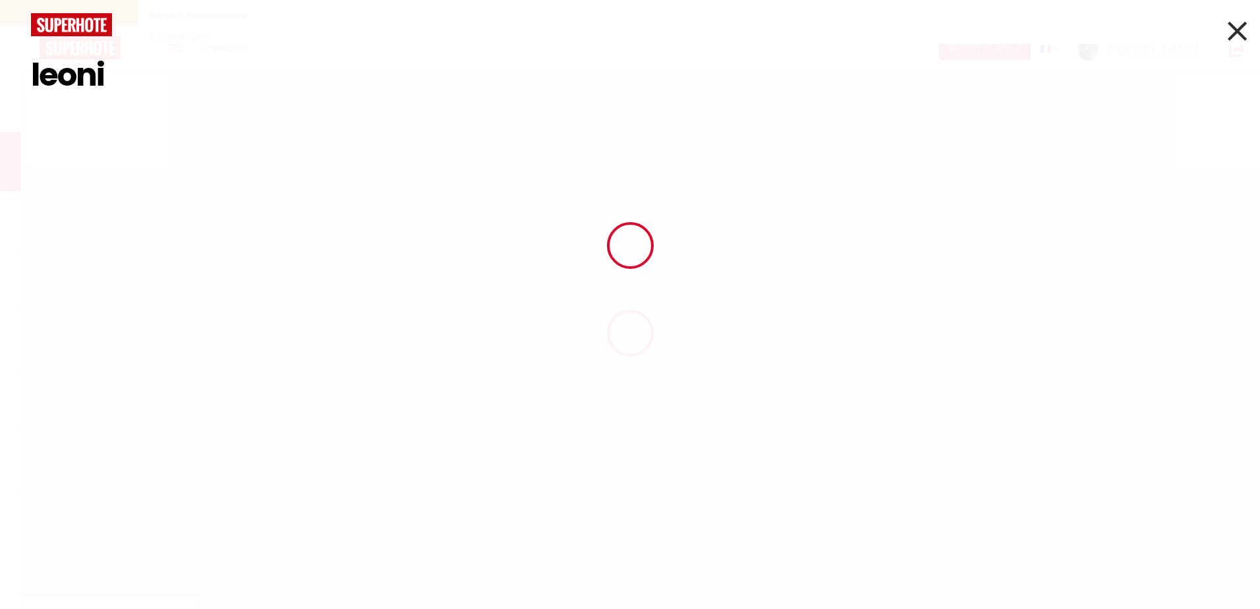
select select
checkbox input "false"
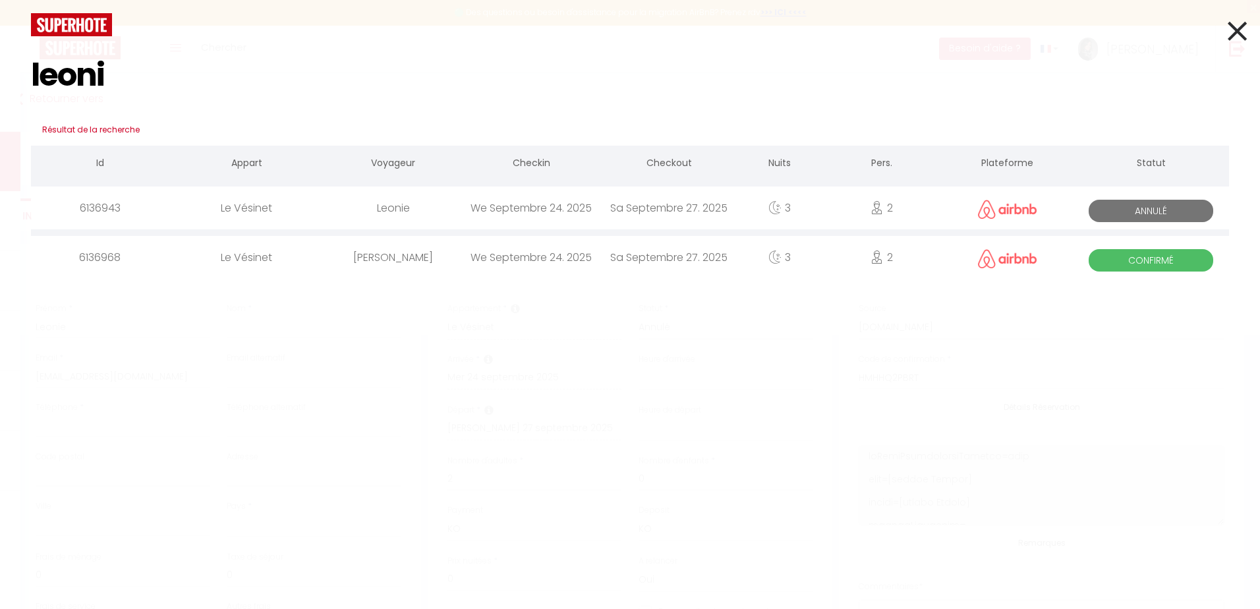
type input "leonie"
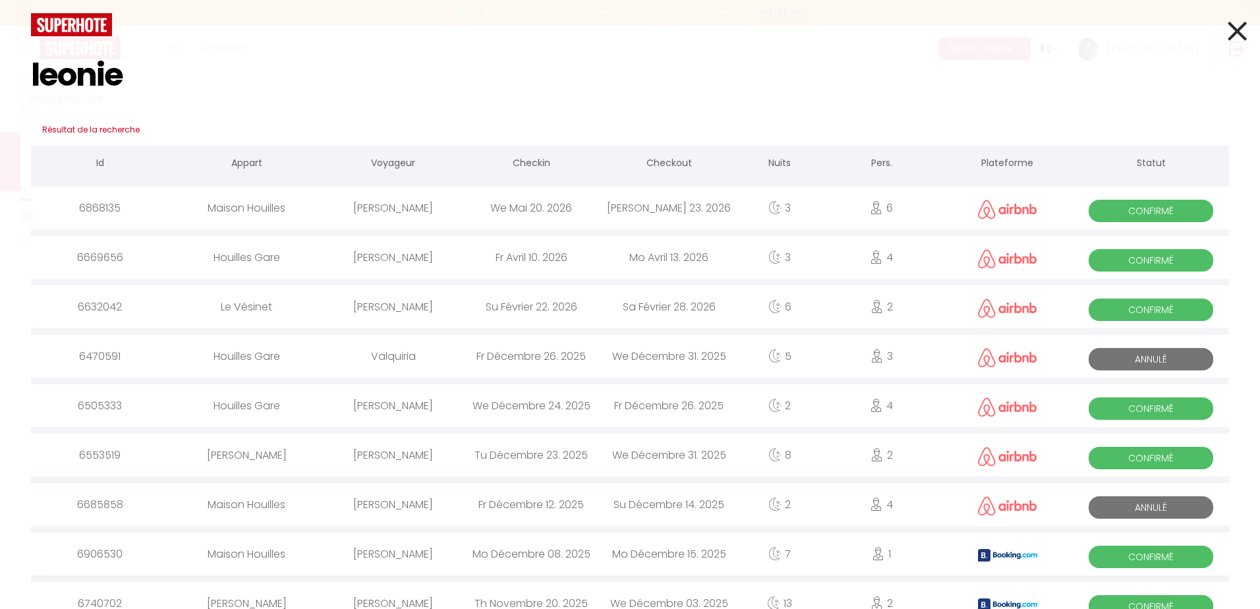
select select
checkbox input "false"
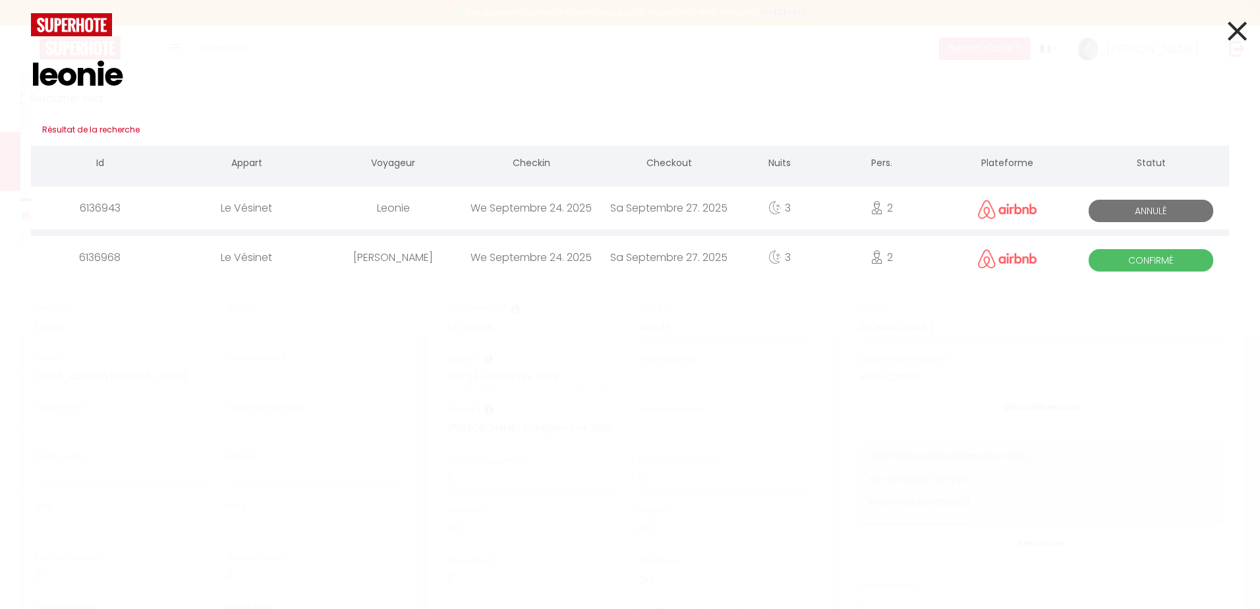
select select
checkbox input "false"
select select
type input "leonie"
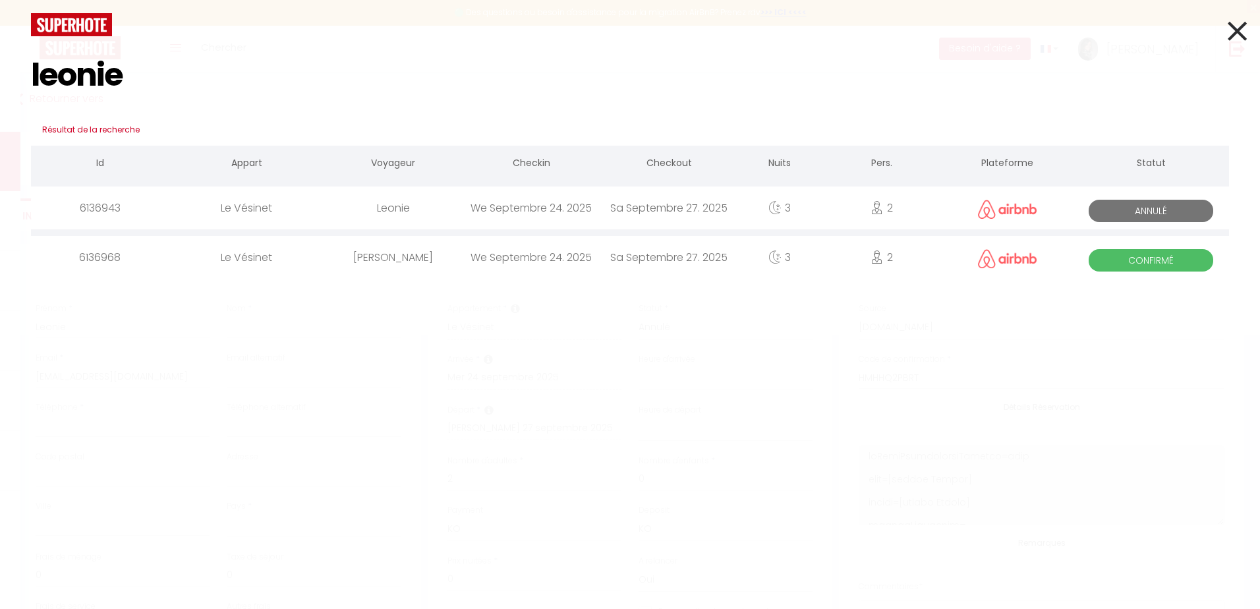
click at [1136, 262] on span "Confirmé" at bounding box center [1150, 260] width 125 height 22
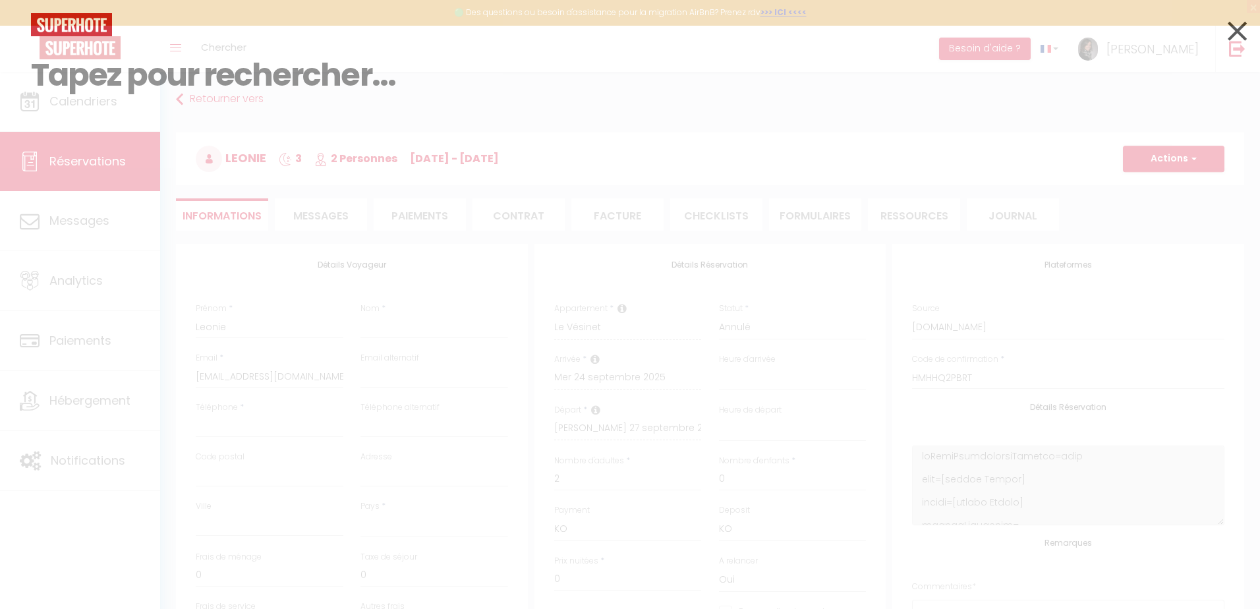
select select
checkbox input "false"
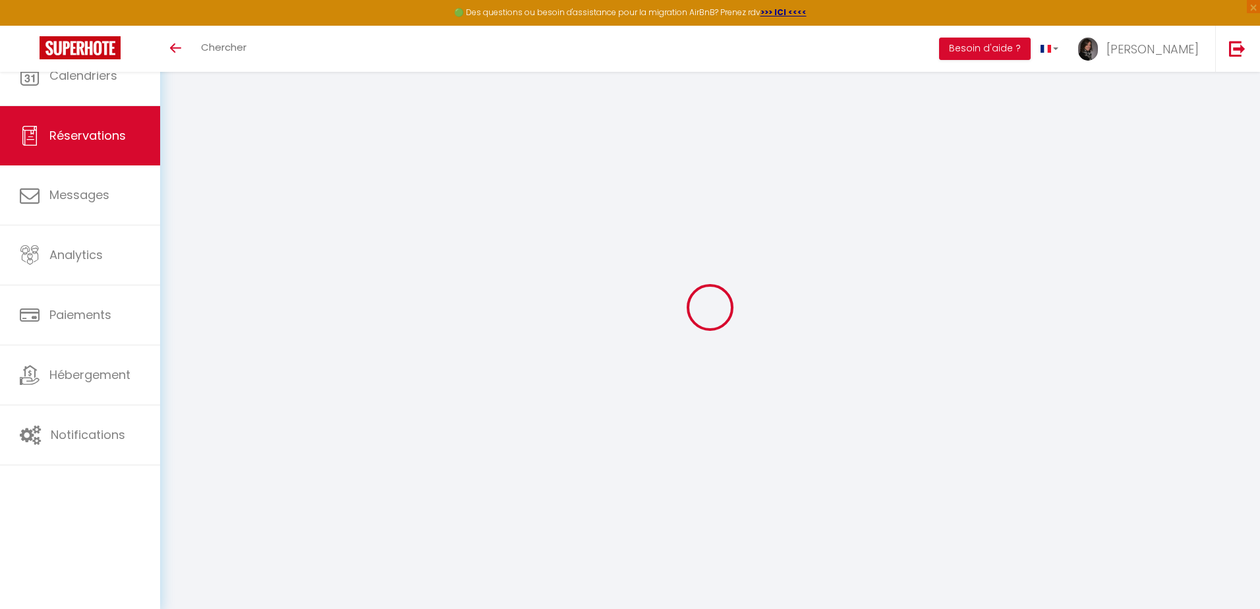
select select
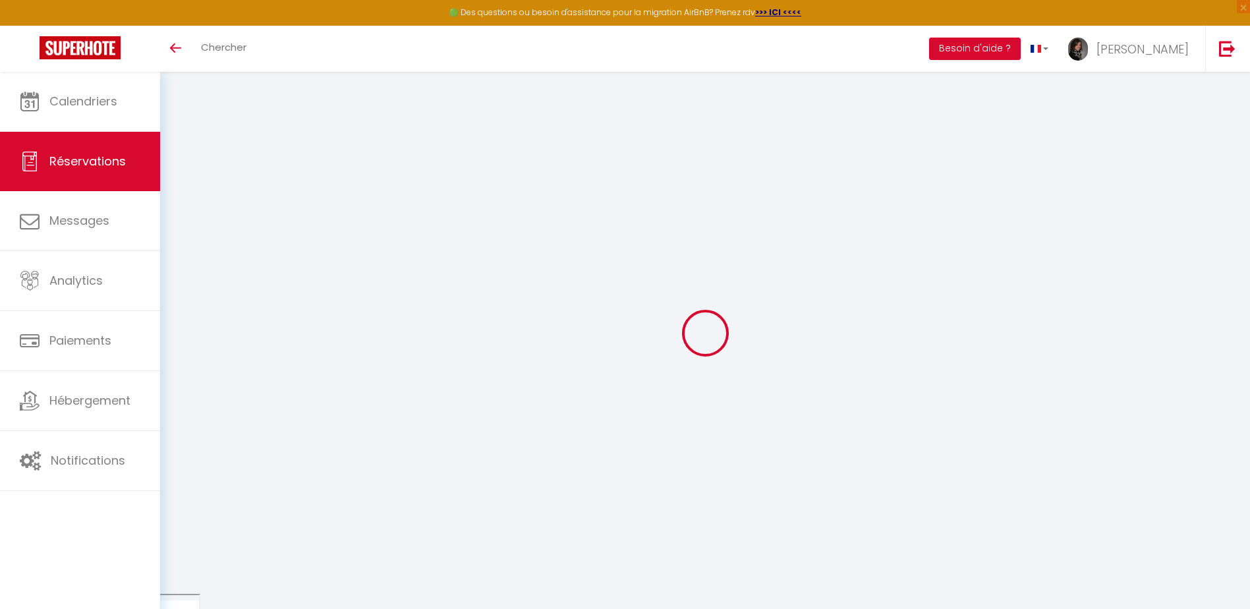
select select
checkbox input "false"
select select
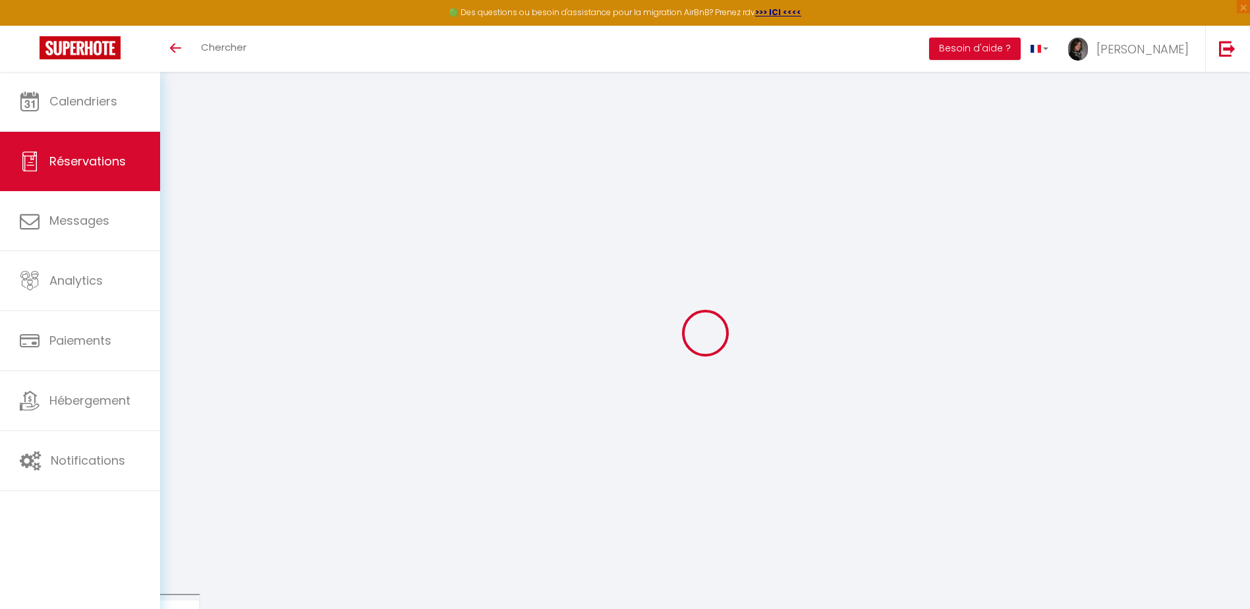
select select
checkbox input "false"
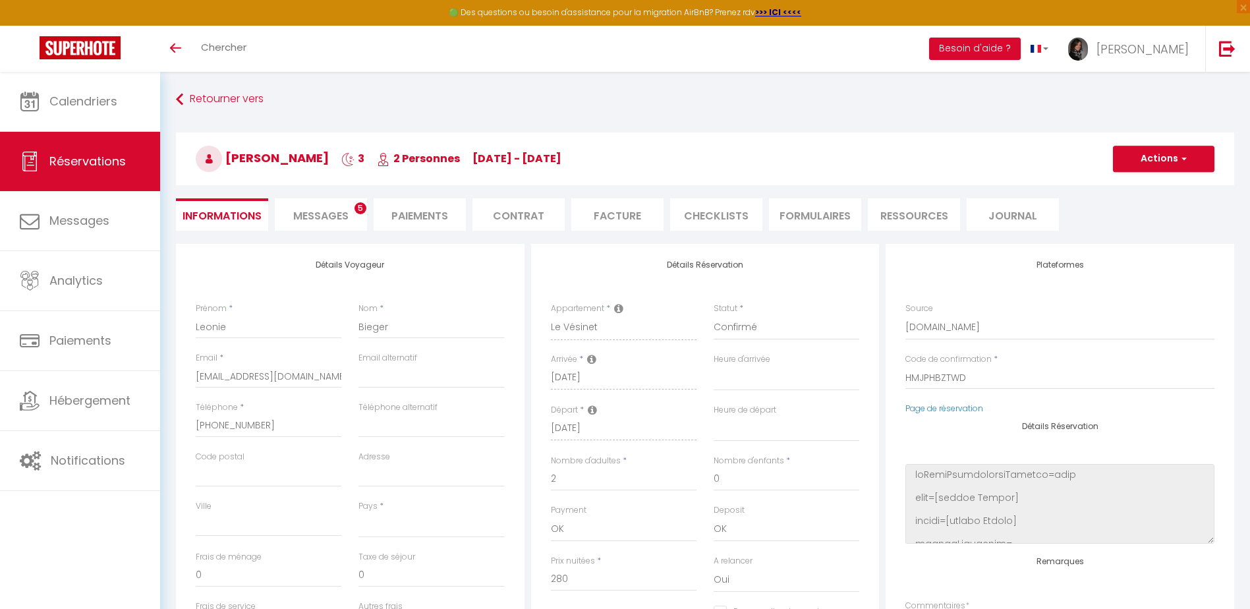
select select
type input "40"
type input "27.3"
select select
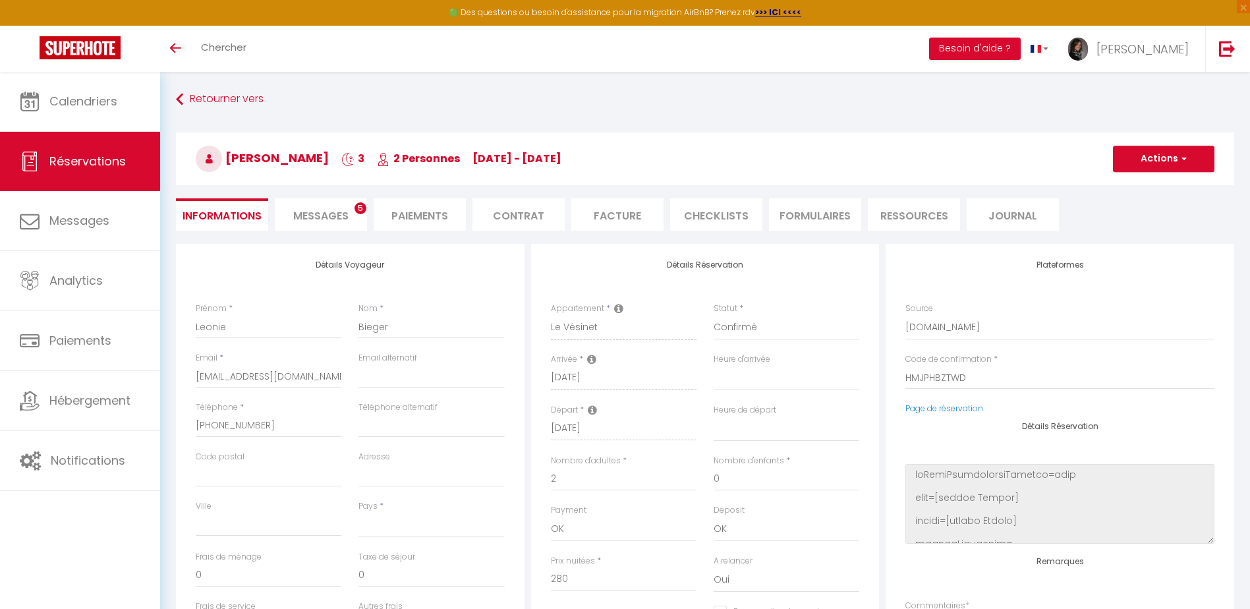
checkbox input "false"
select select
checkbox input "false"
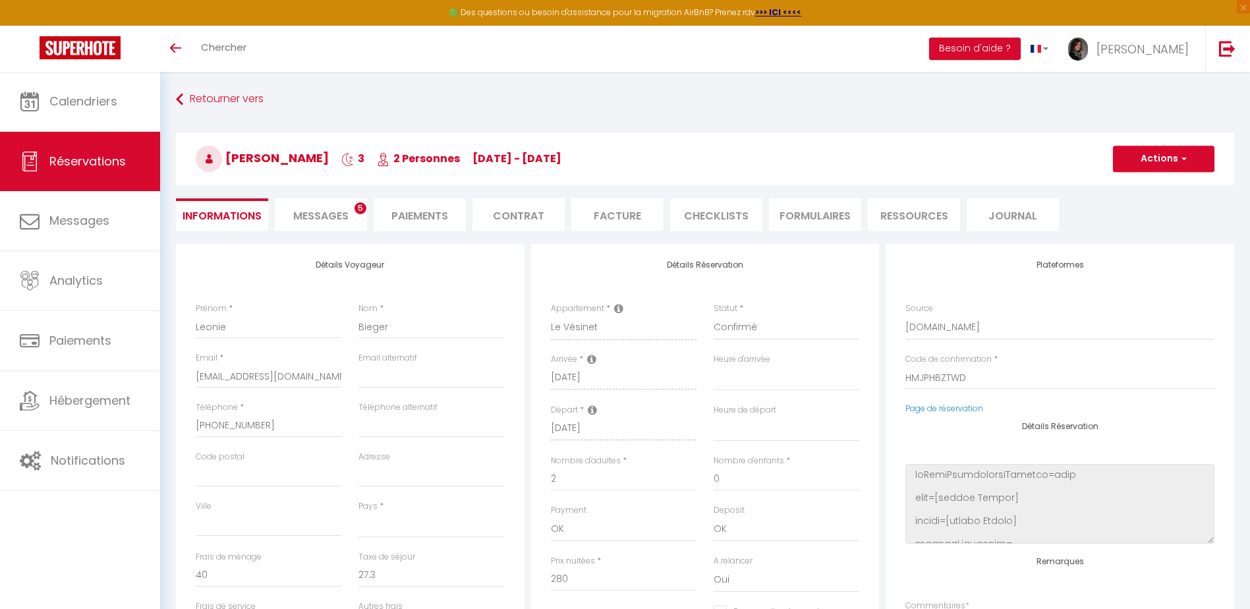
select select
checkbox input "false"
click at [710, 225] on li "CHECKLISTS" at bounding box center [716, 214] width 92 height 32
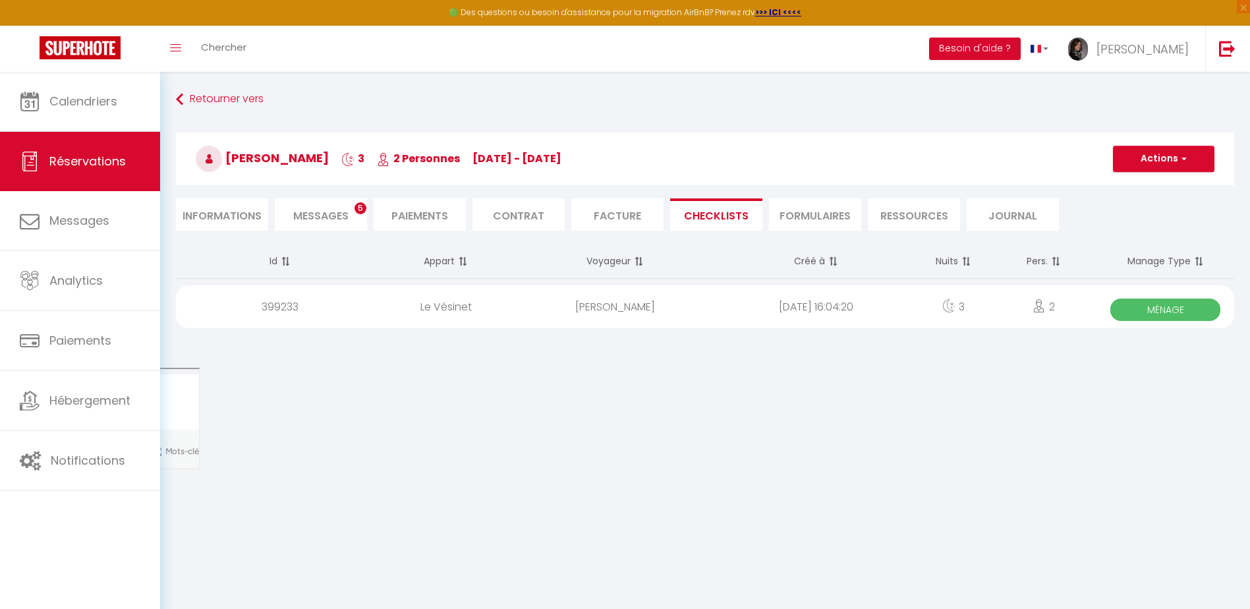
click at [1183, 311] on span "Ménage" at bounding box center [1165, 309] width 110 height 22
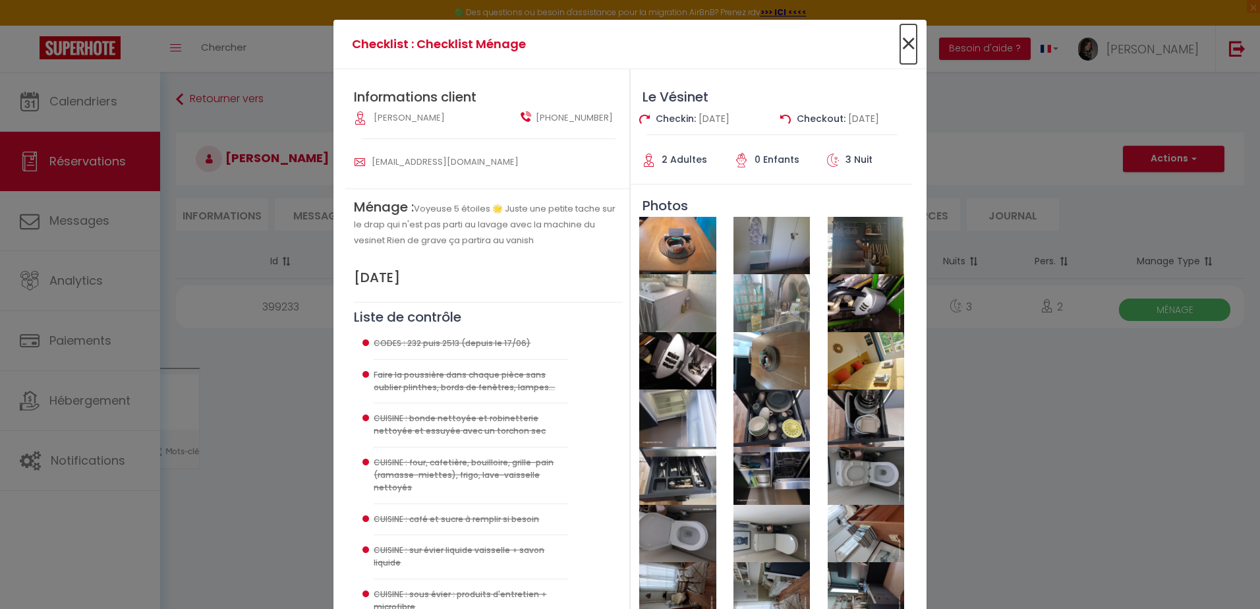
click at [900, 50] on span "×" at bounding box center [908, 44] width 16 height 40
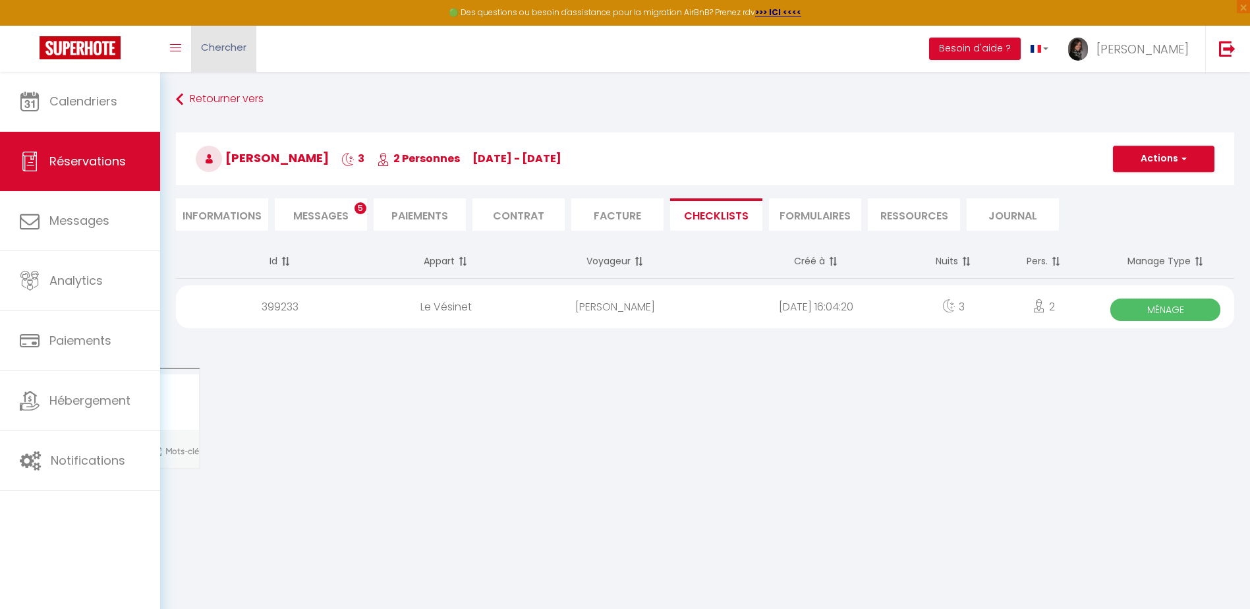
click at [221, 36] on link "Chercher" at bounding box center [223, 49] width 65 height 46
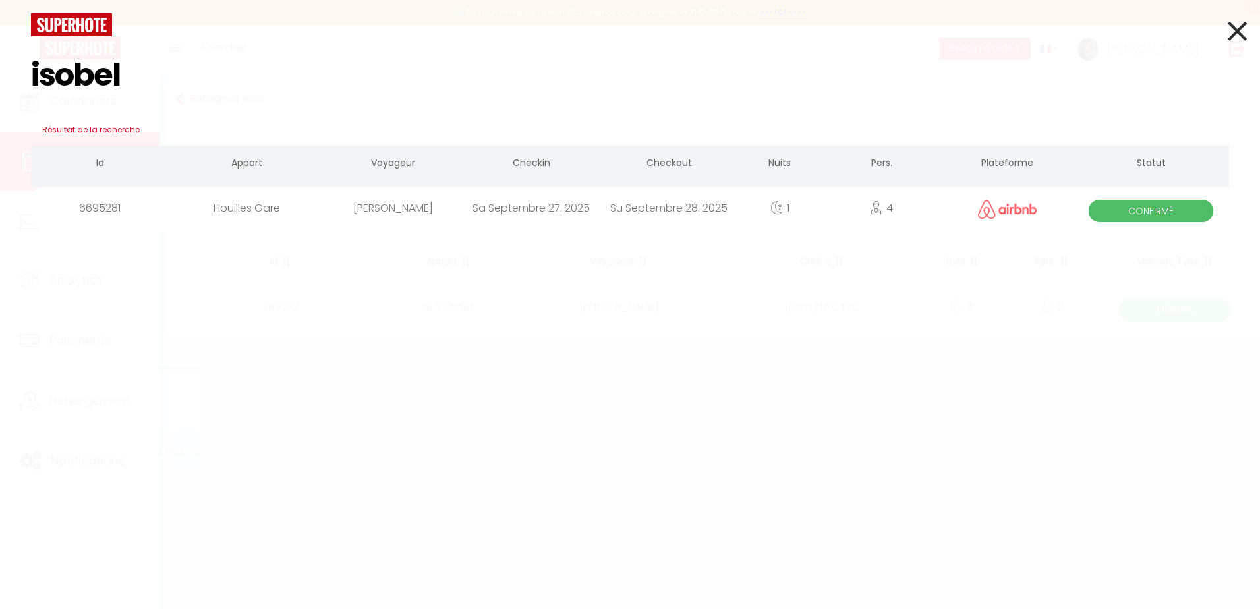
type input "isobel"
click at [1196, 218] on span "Confirmé" at bounding box center [1150, 211] width 125 height 22
select select
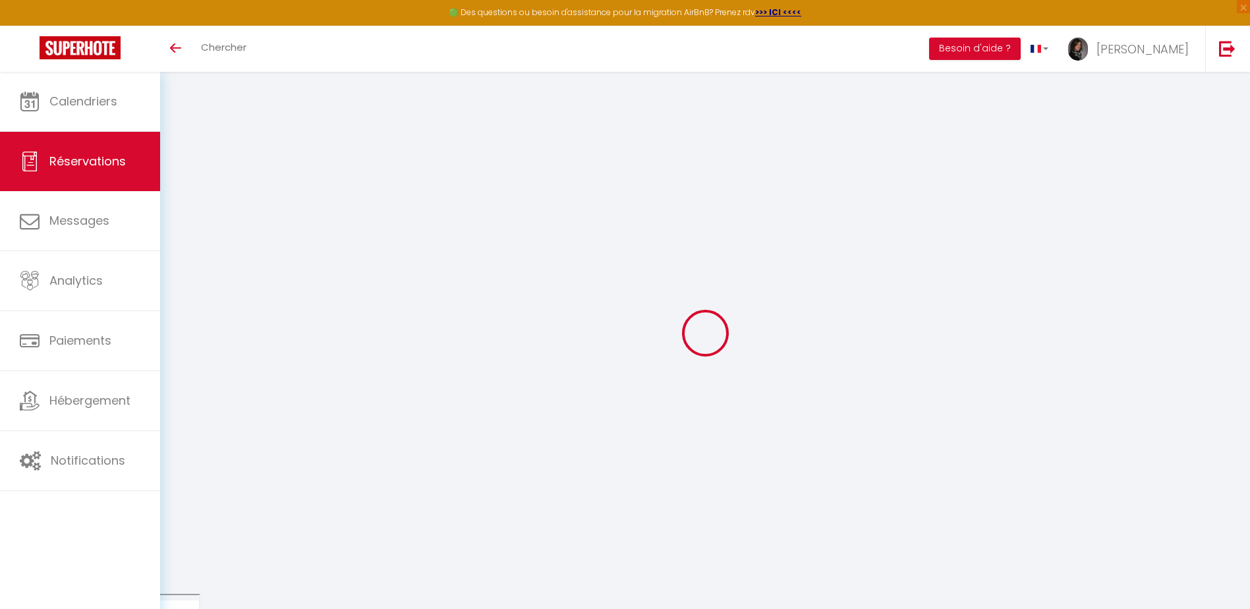
select select
checkbox input "false"
select select
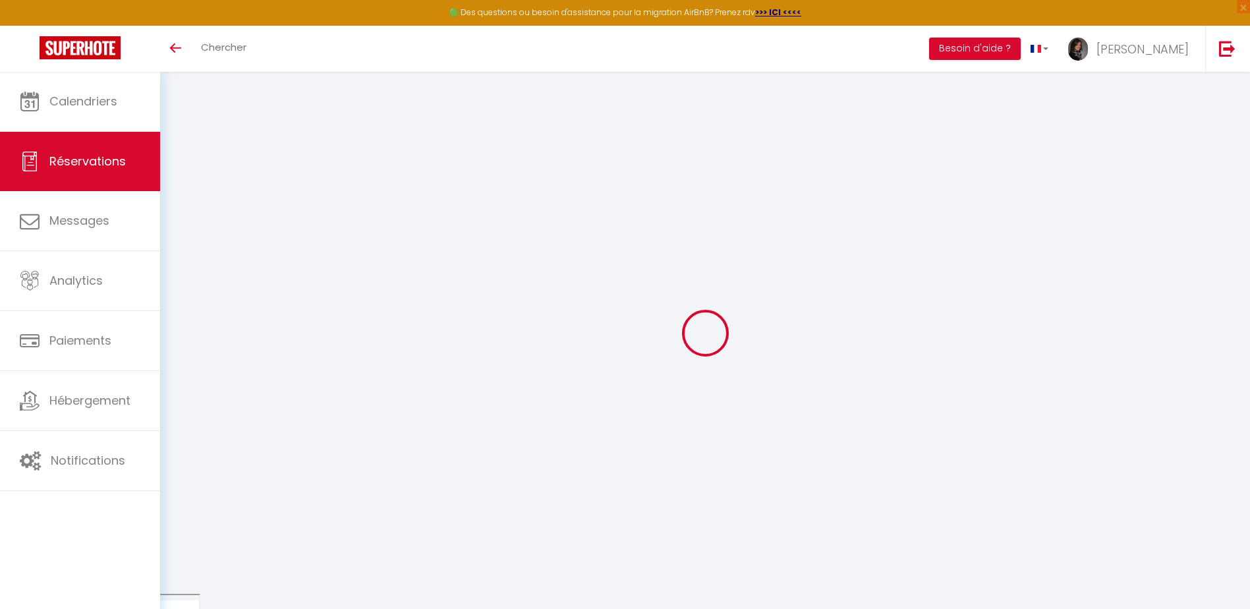
select select
checkbox input "false"
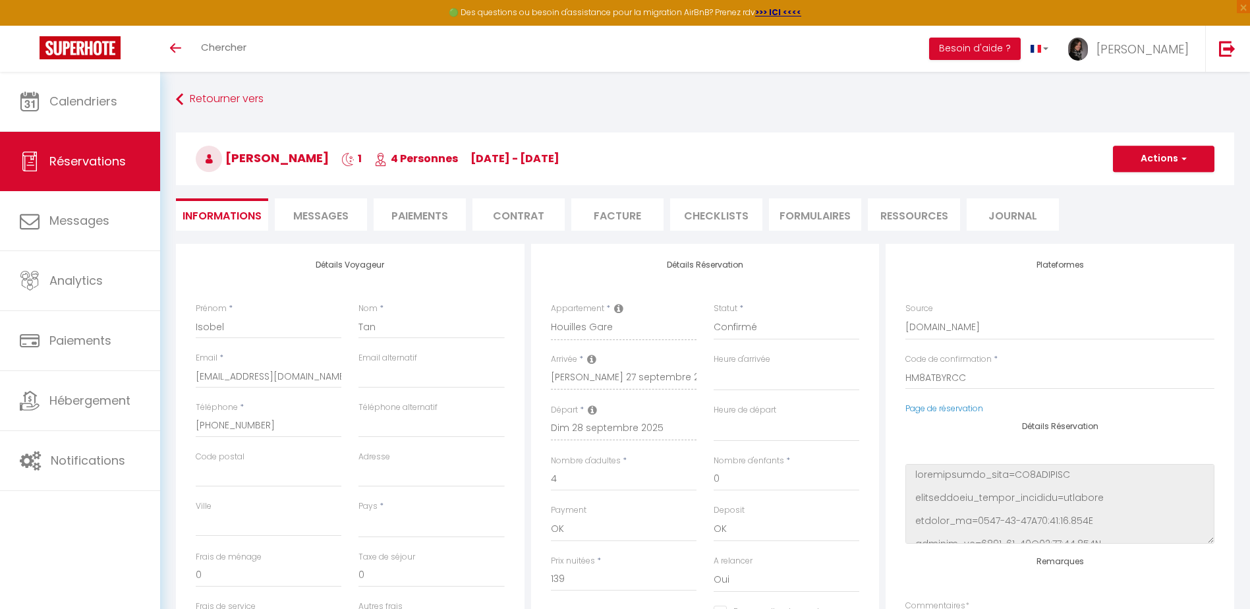
select select
type input "60"
select select
checkbox input "false"
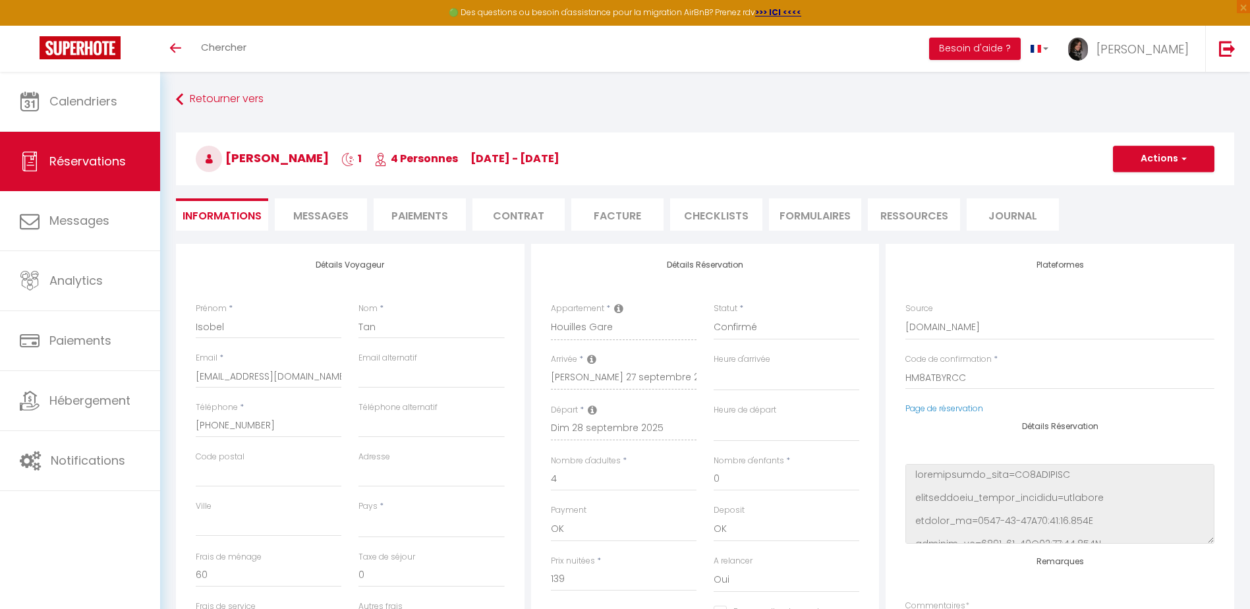
select select
checkbox input "false"
select select
select select "13:00"
click at [727, 219] on li "CHECKLISTS" at bounding box center [716, 214] width 92 height 32
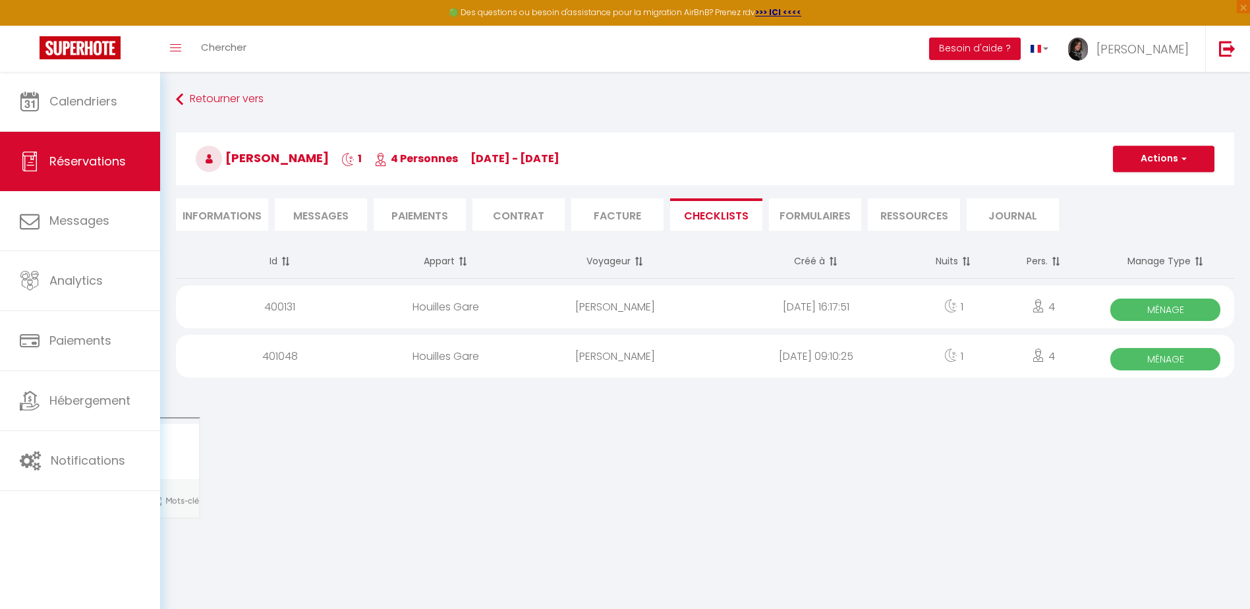
click at [1126, 307] on span "Ménage" at bounding box center [1165, 309] width 110 height 22
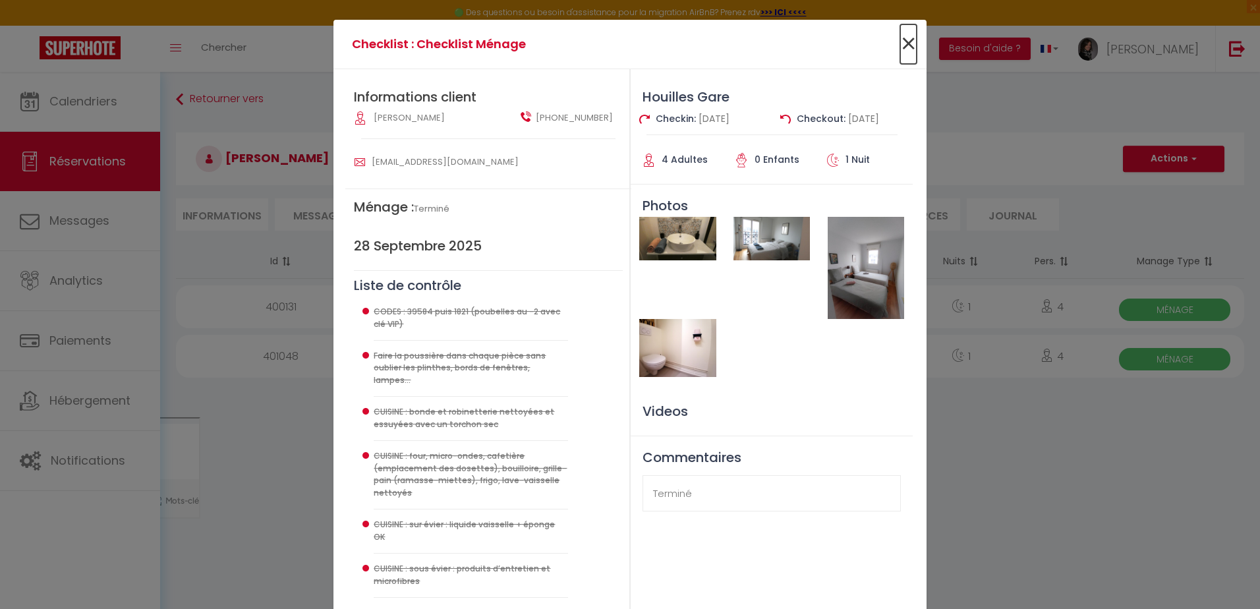
click at [909, 42] on span "×" at bounding box center [908, 44] width 16 height 40
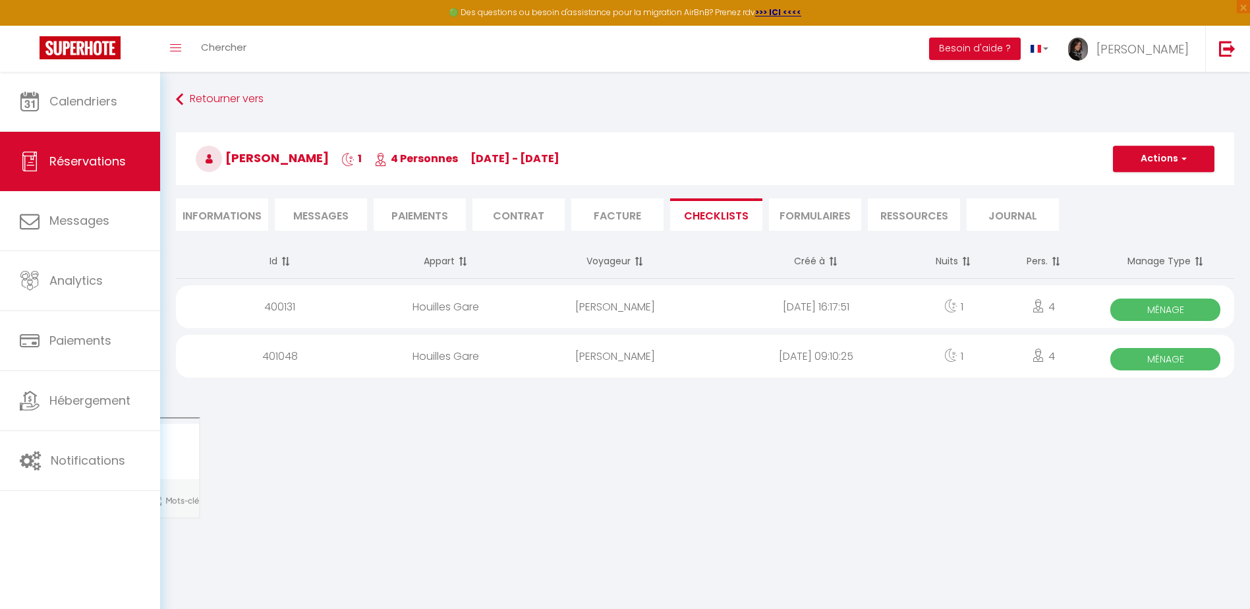
click at [1199, 366] on span "Ménage" at bounding box center [1165, 359] width 110 height 22
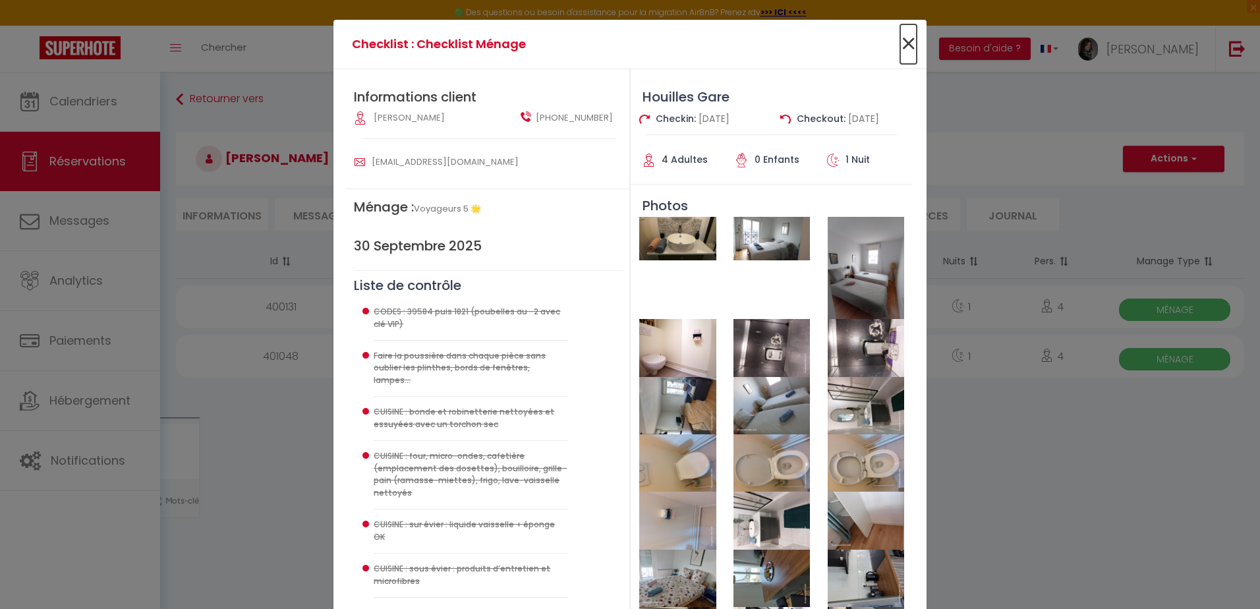
click at [906, 38] on span "×" at bounding box center [908, 44] width 16 height 40
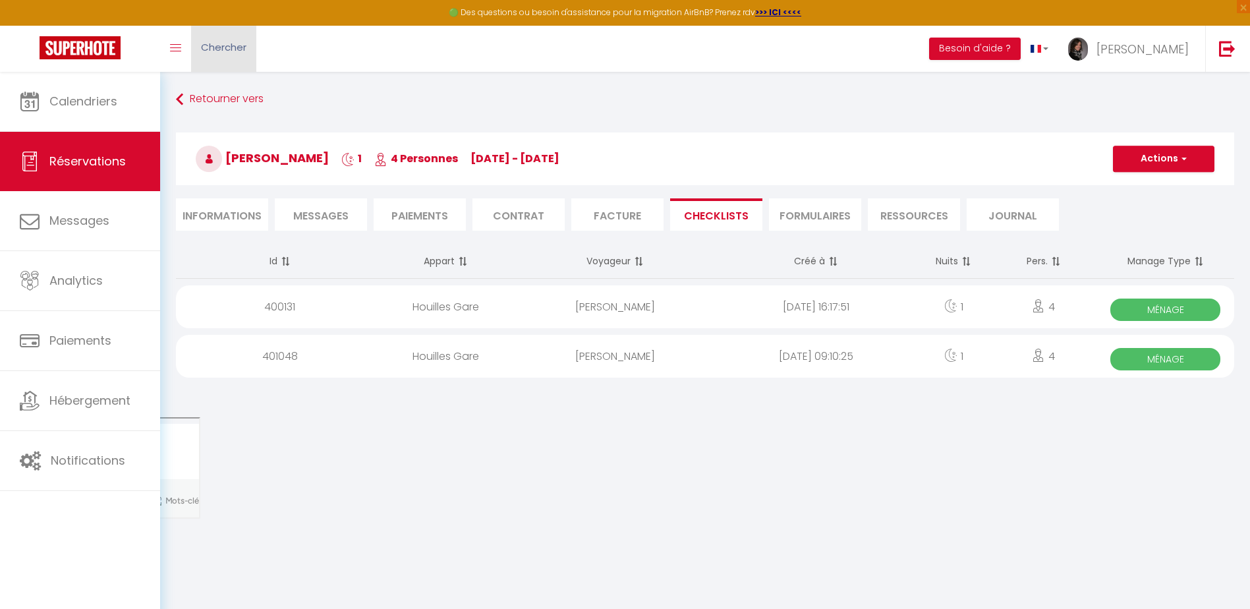
click at [225, 49] on span "Chercher" at bounding box center [223, 47] width 45 height 14
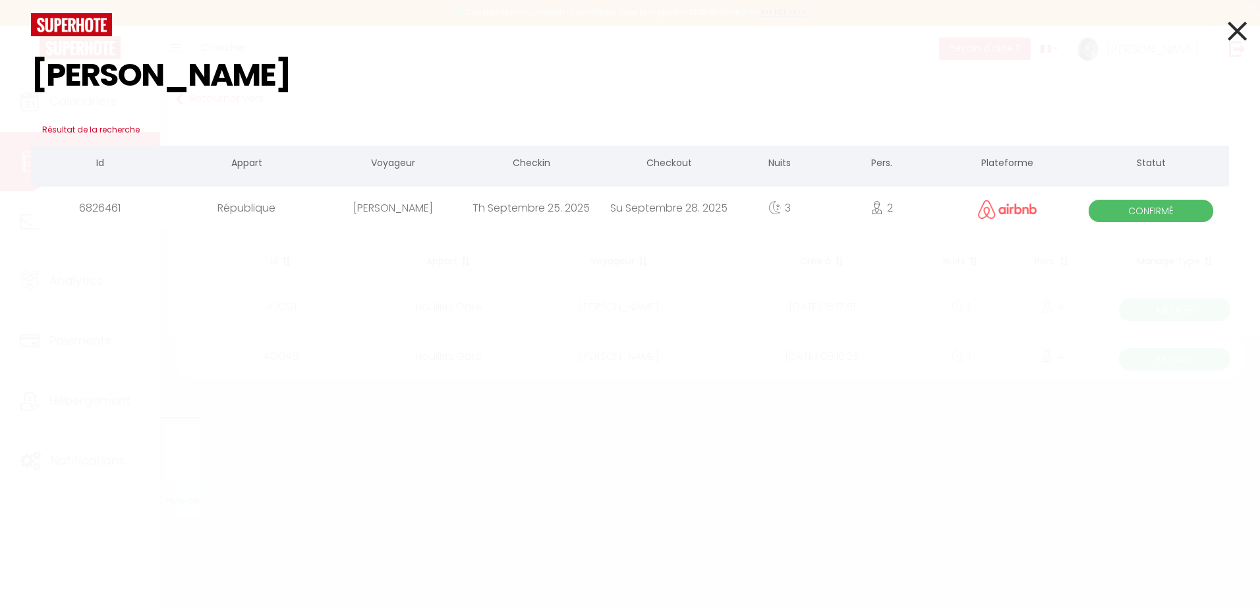
type input "diana"
click at [1158, 212] on span "Confirmé" at bounding box center [1150, 211] width 125 height 22
select select
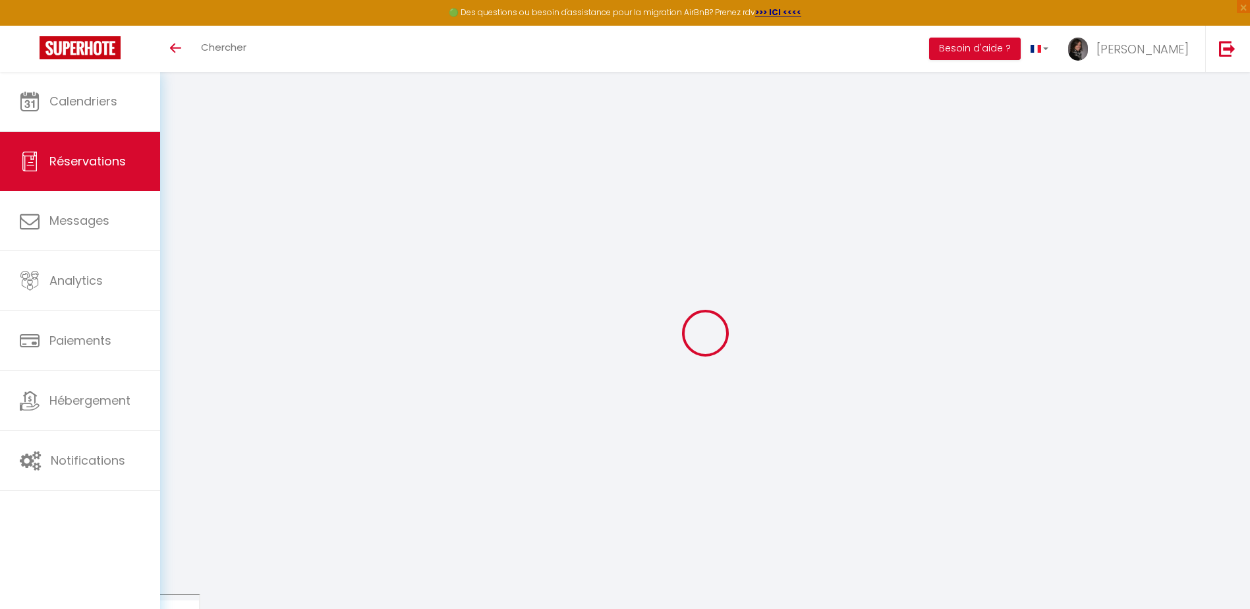
select select
checkbox input "false"
select select
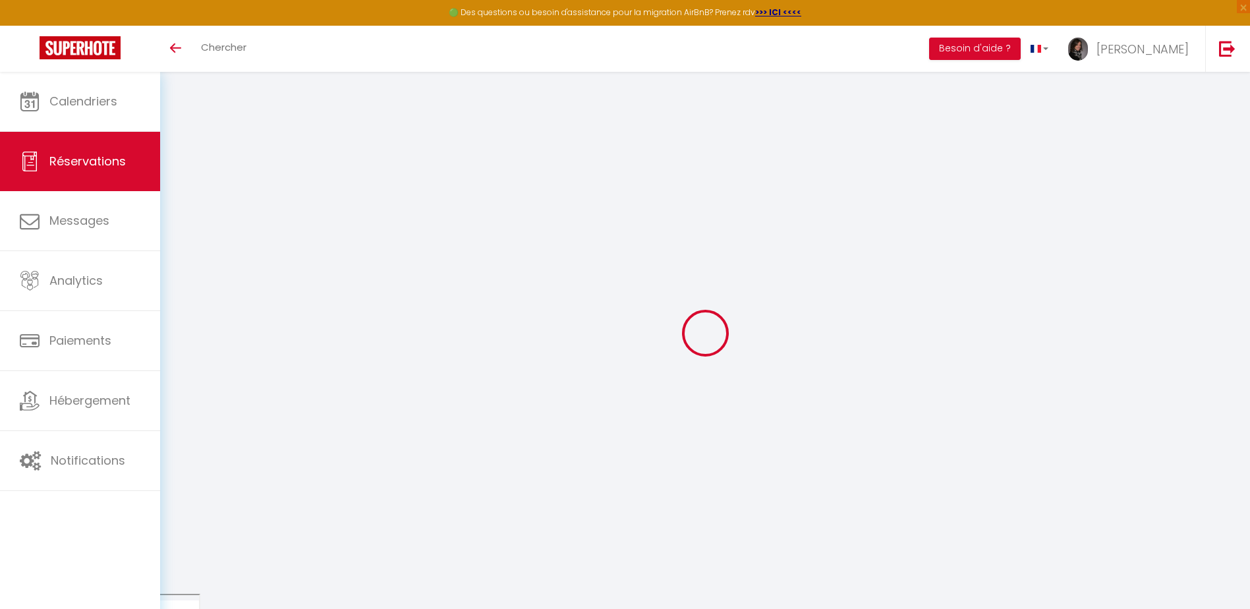
select select
checkbox input "false"
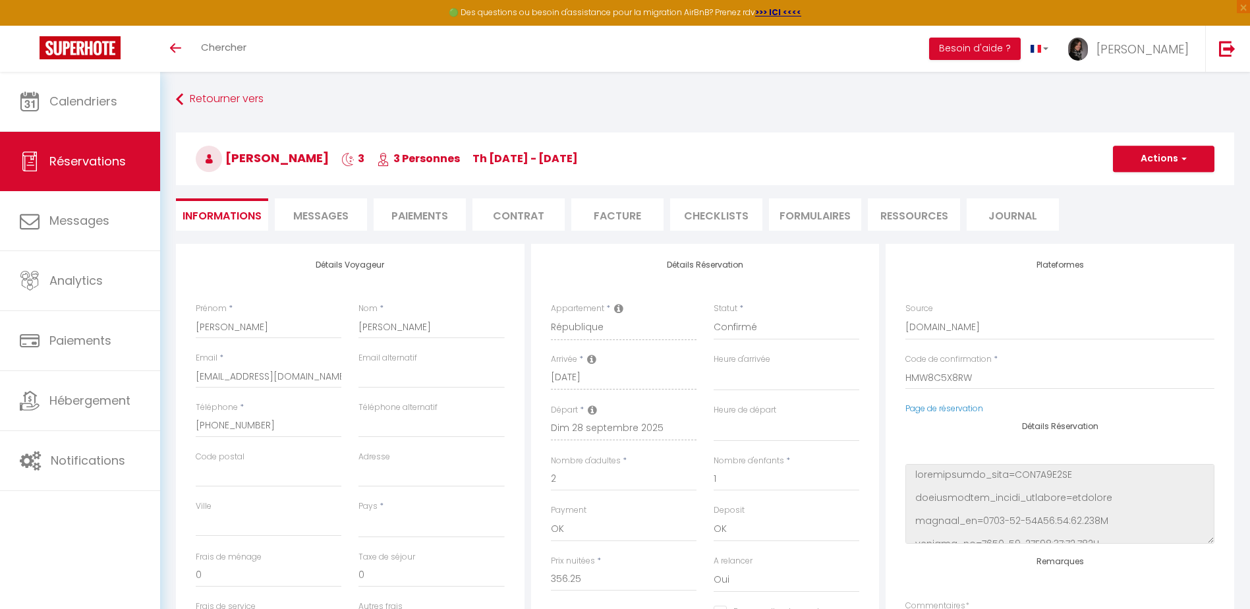
select select
type input "69"
type input "23.15"
select select
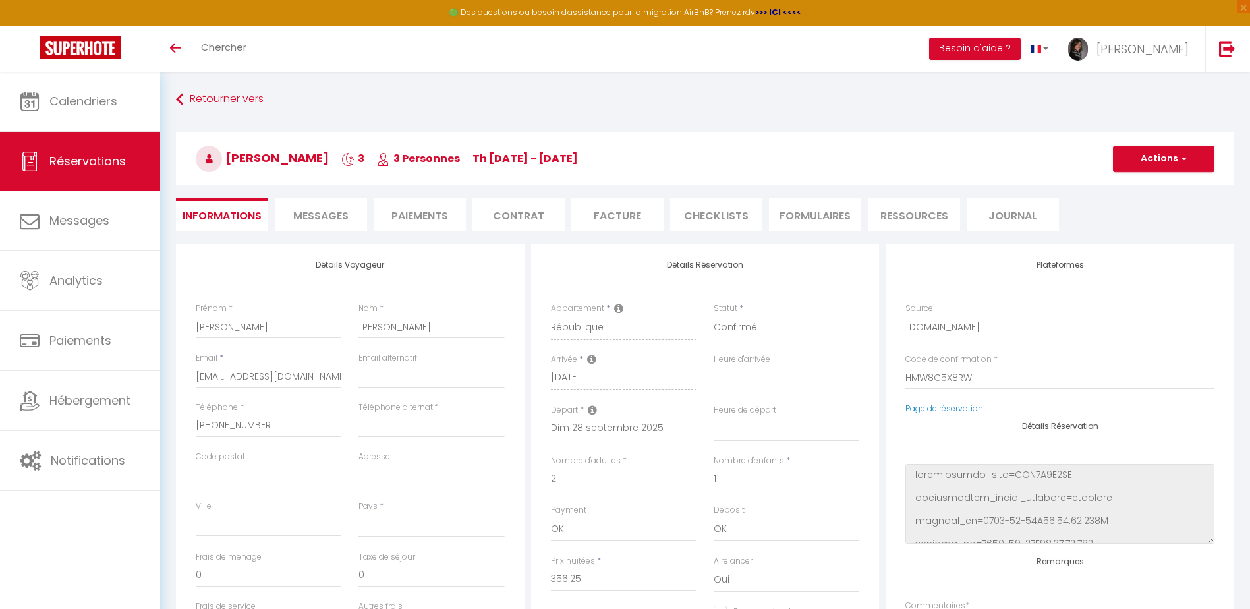
checkbox input "false"
select select
checkbox input "false"
select select
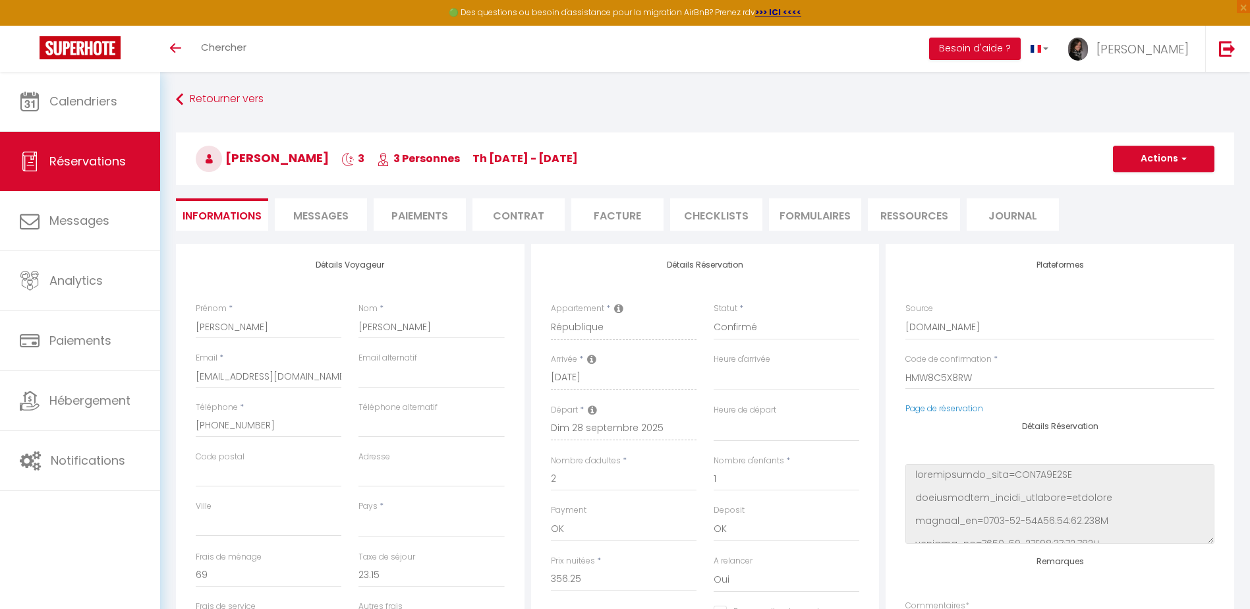
click at [689, 202] on li "CHECKLISTS" at bounding box center [716, 214] width 92 height 32
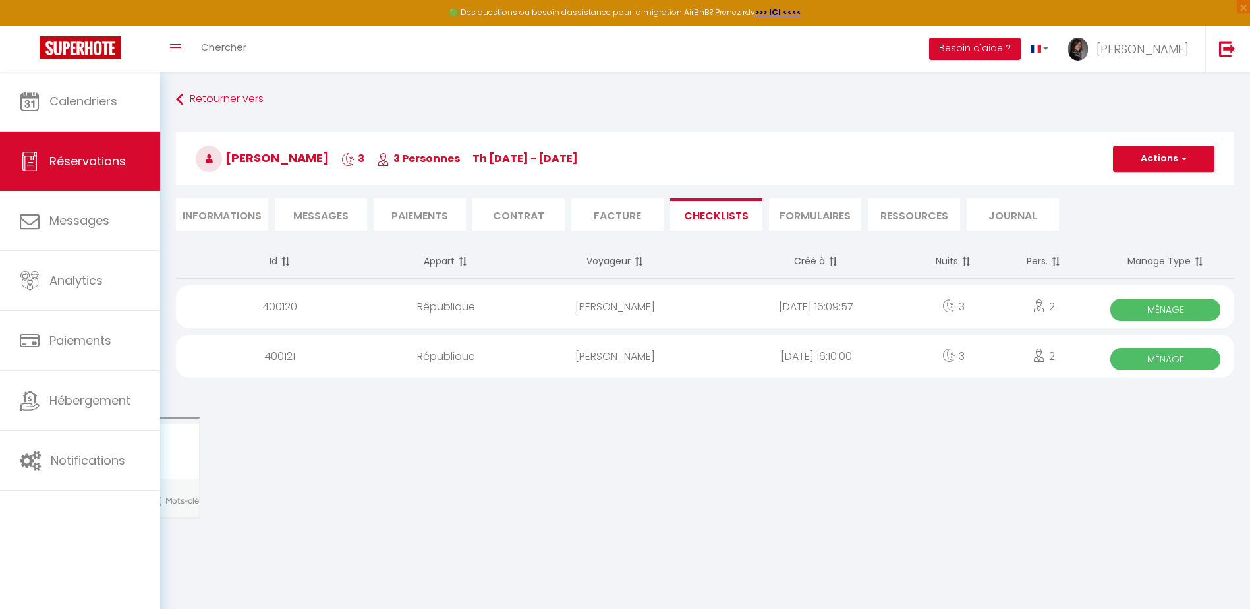
click at [1149, 304] on span "Ménage" at bounding box center [1165, 309] width 110 height 22
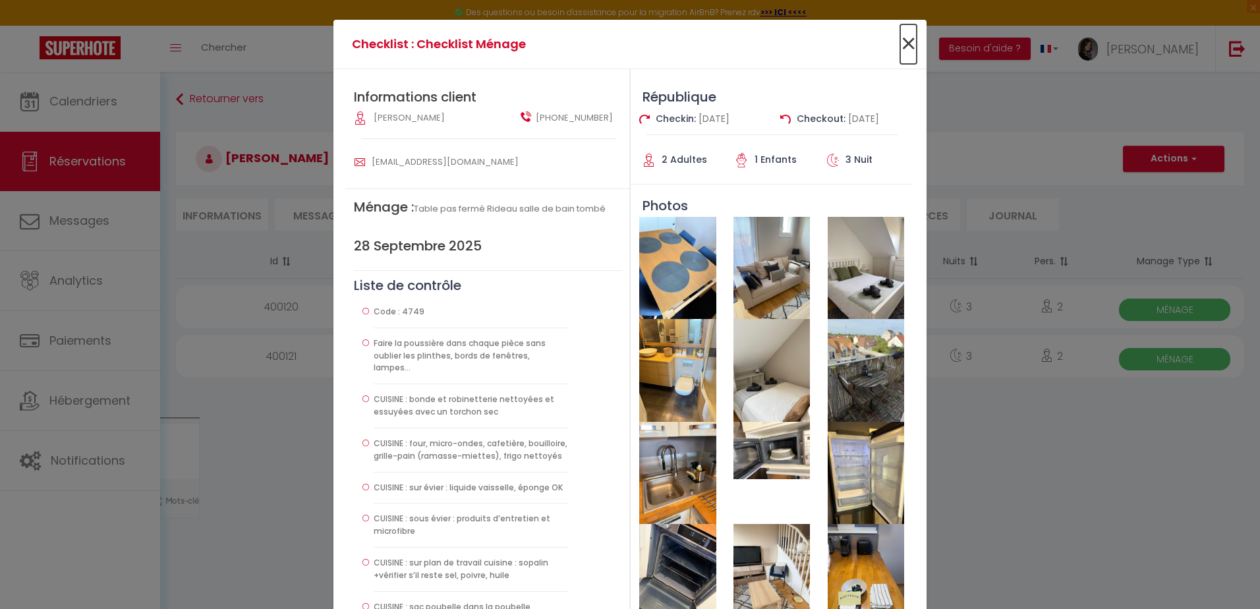
click at [900, 49] on span "×" at bounding box center [908, 44] width 16 height 40
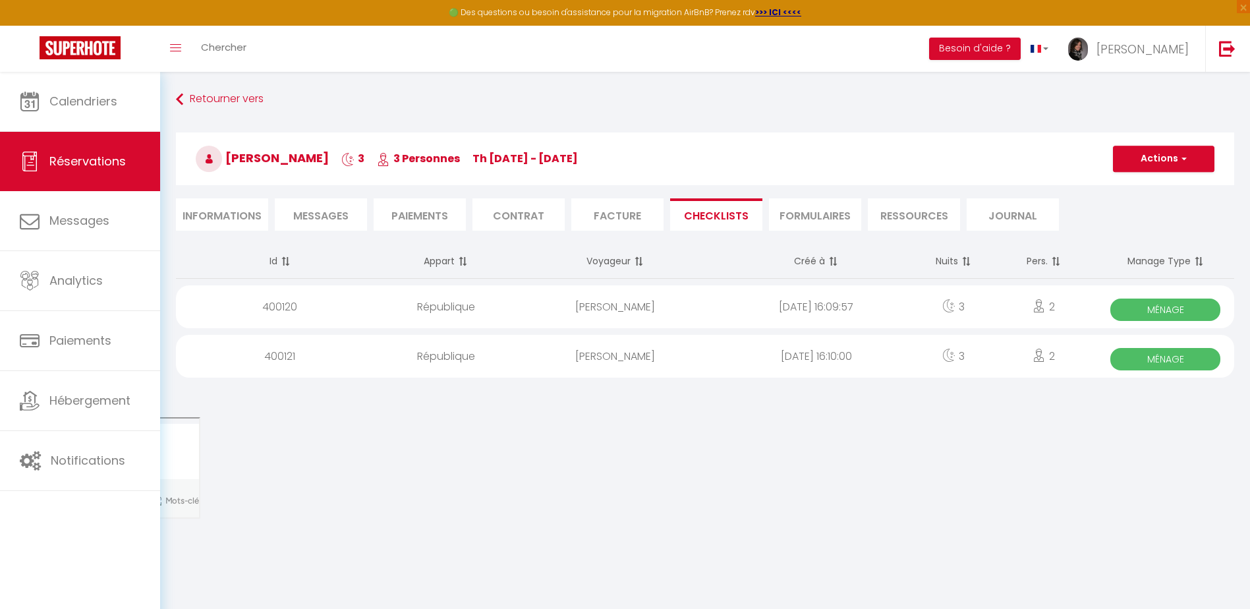
click at [1156, 365] on span "Ménage" at bounding box center [1165, 359] width 110 height 22
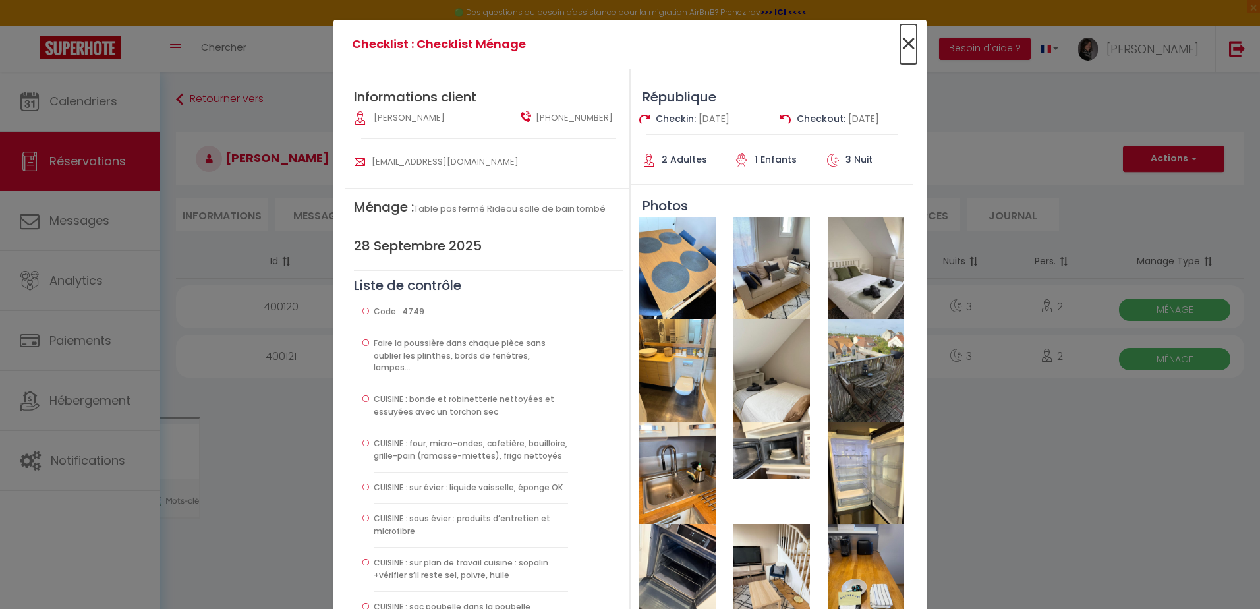
click at [904, 46] on span "×" at bounding box center [908, 44] width 16 height 40
